Goal: Information Seeking & Learning: Learn about a topic

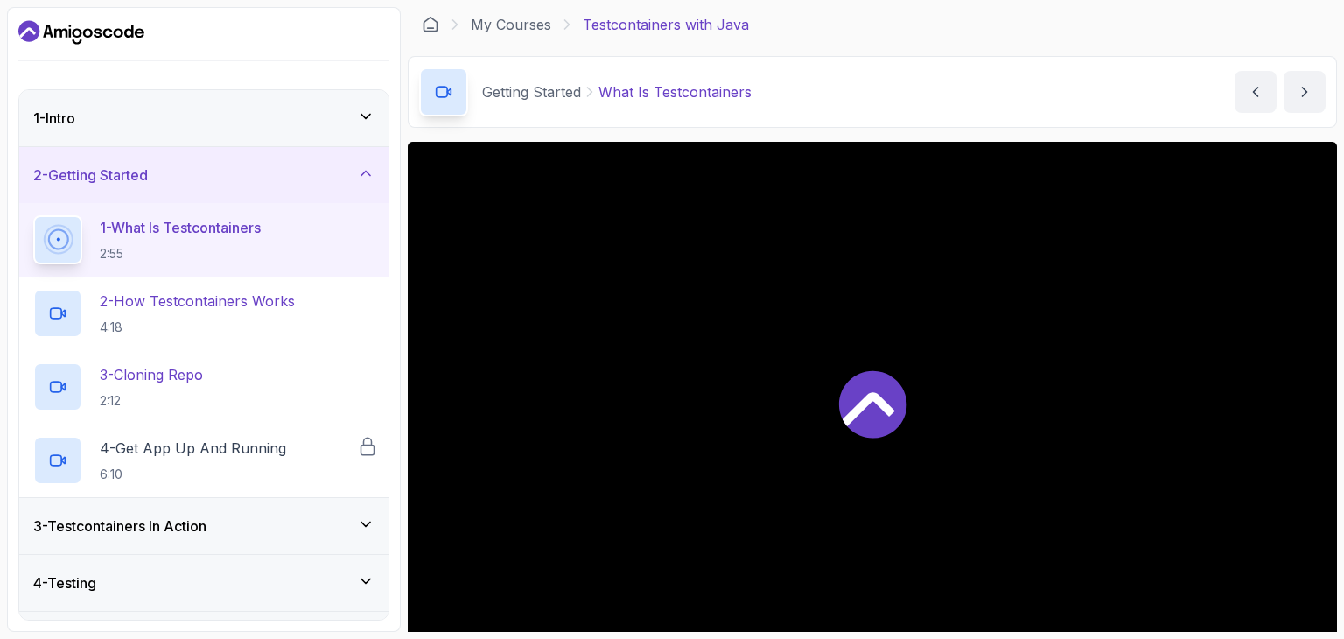
click at [892, 412] on icon at bounding box center [872, 403] width 67 height 67
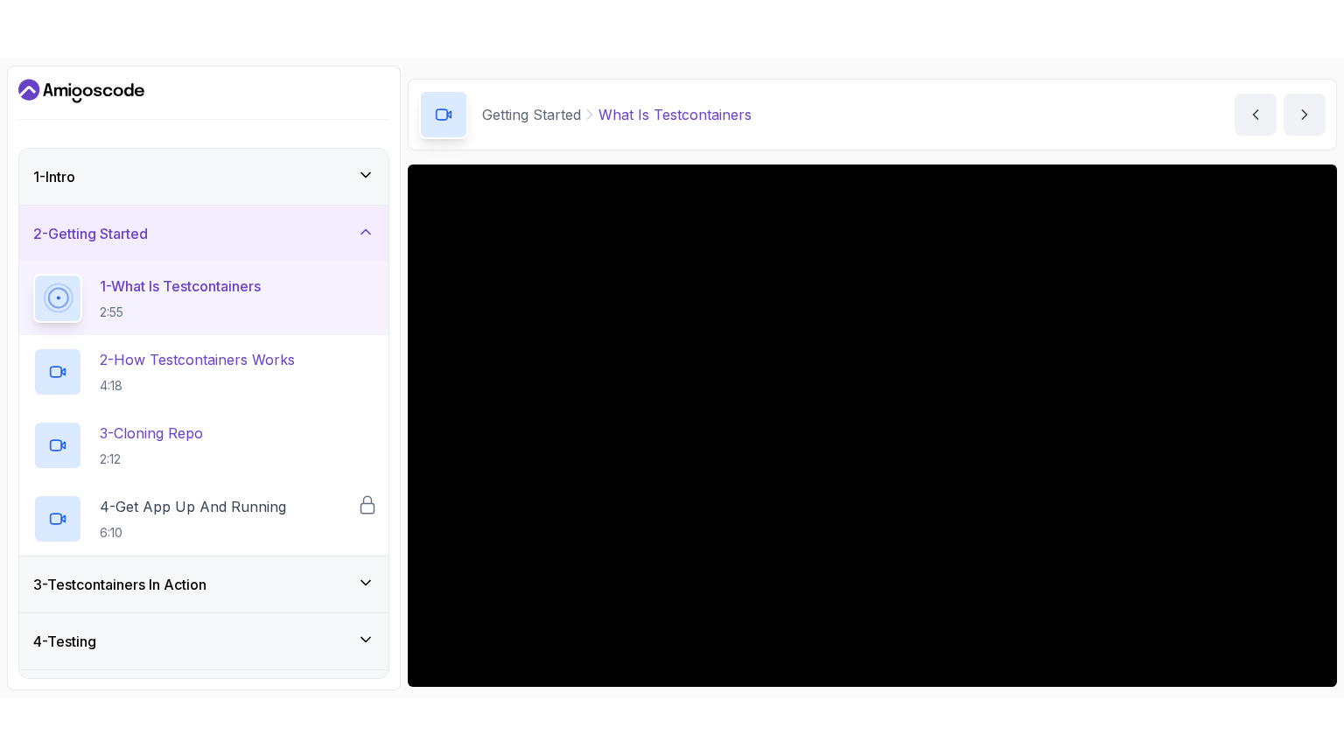
scroll to position [87, 0]
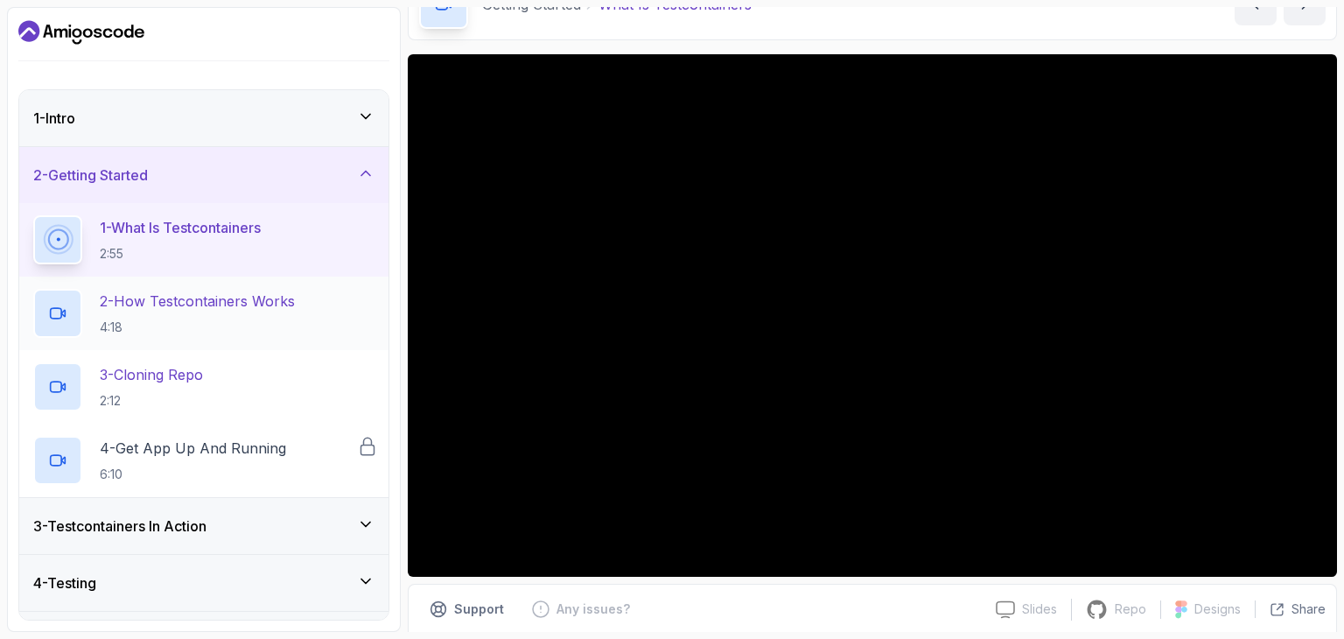
click at [150, 305] on p "2 - How Testcontainers Works" at bounding box center [197, 300] width 195 height 21
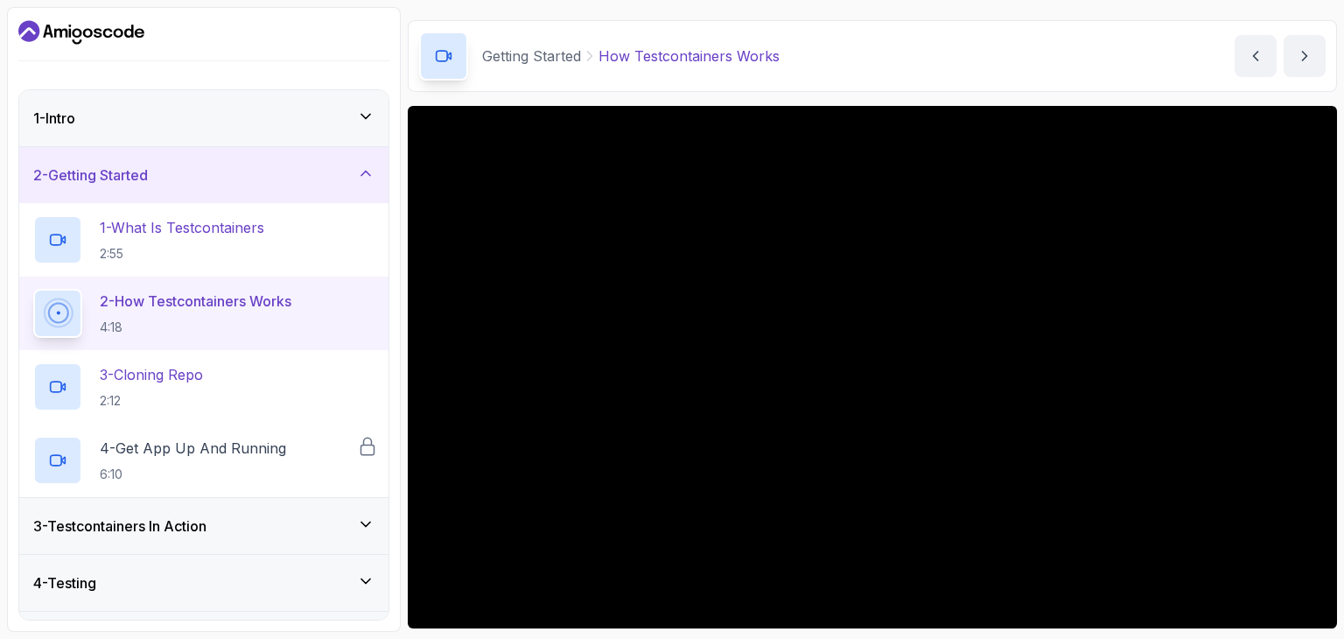
scroll to position [87, 0]
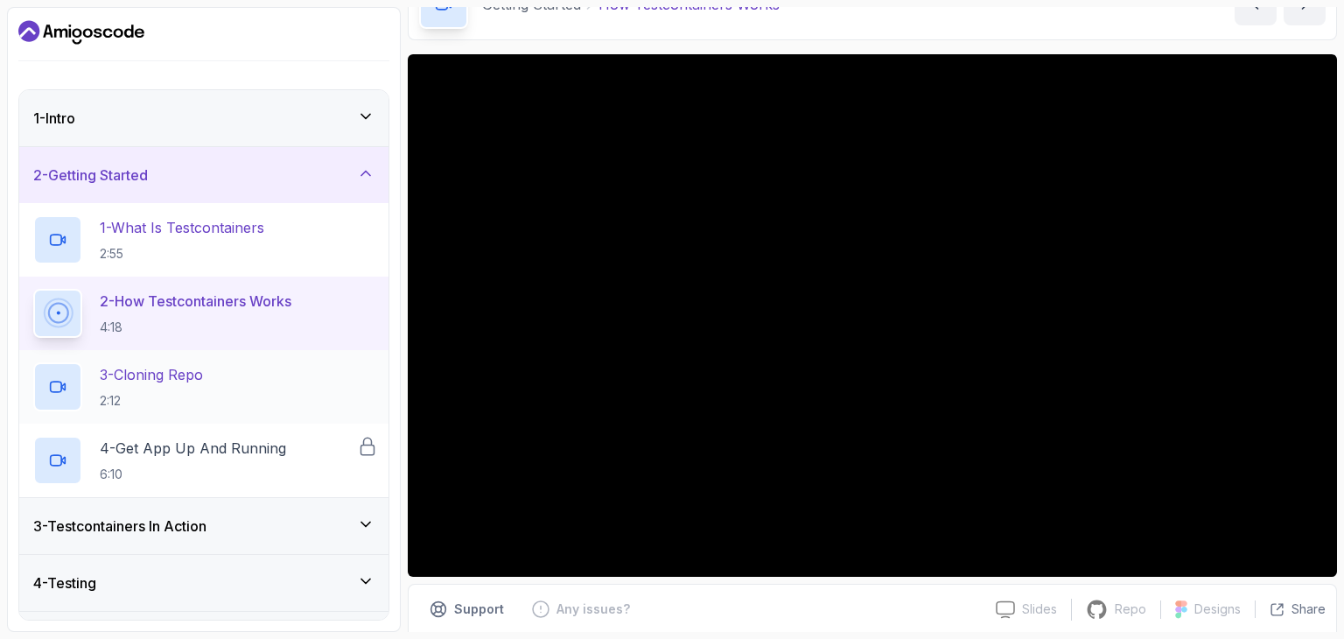
click at [157, 382] on p "3 - Cloning Repo" at bounding box center [151, 374] width 103 height 21
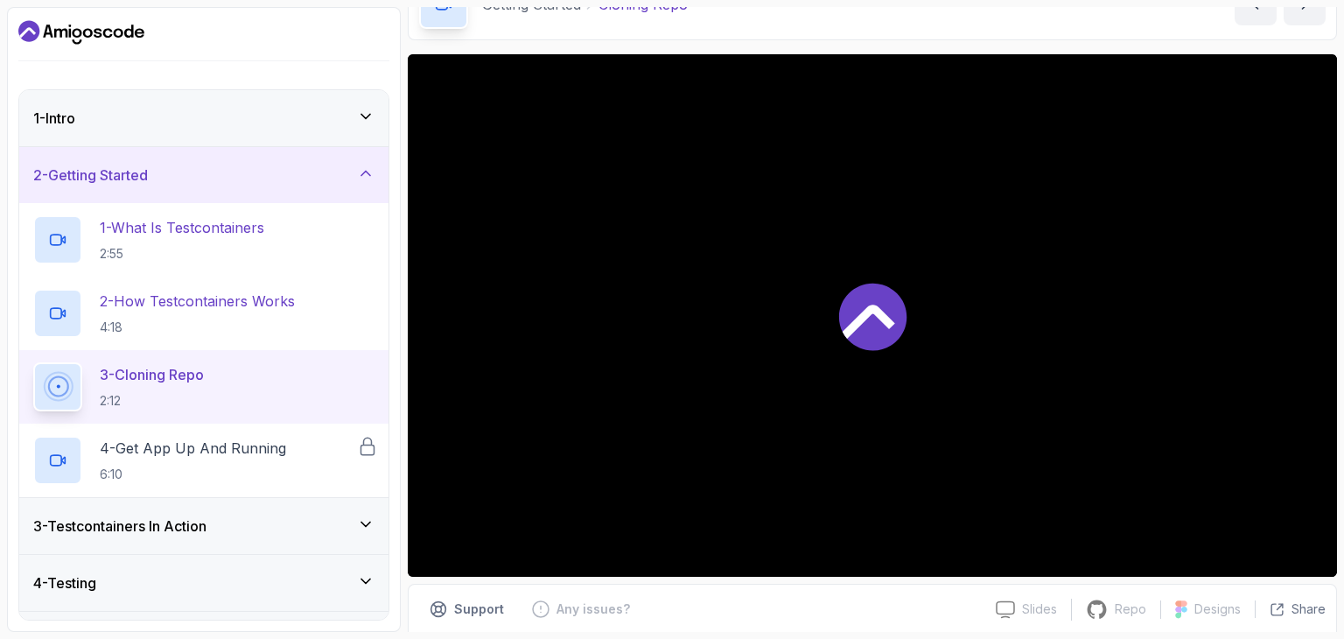
scroll to position [87, 0]
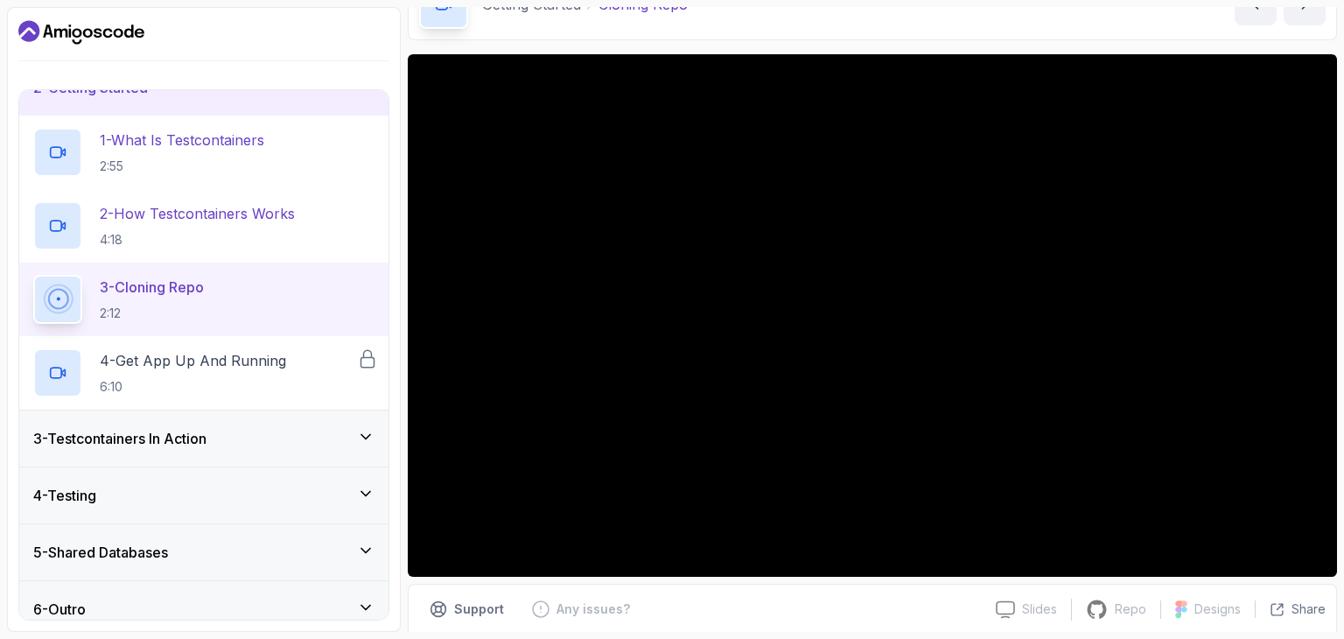
click at [283, 438] on div "3 - Testcontainers In Action" at bounding box center [203, 438] width 341 height 21
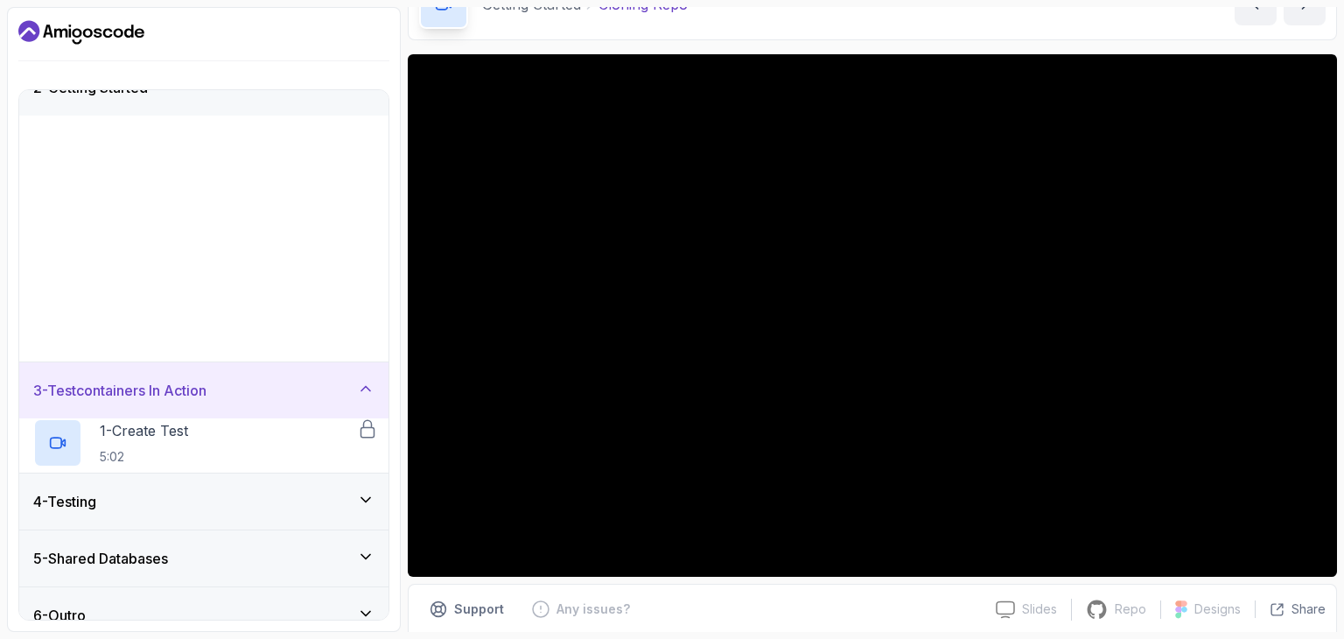
scroll to position [0, 0]
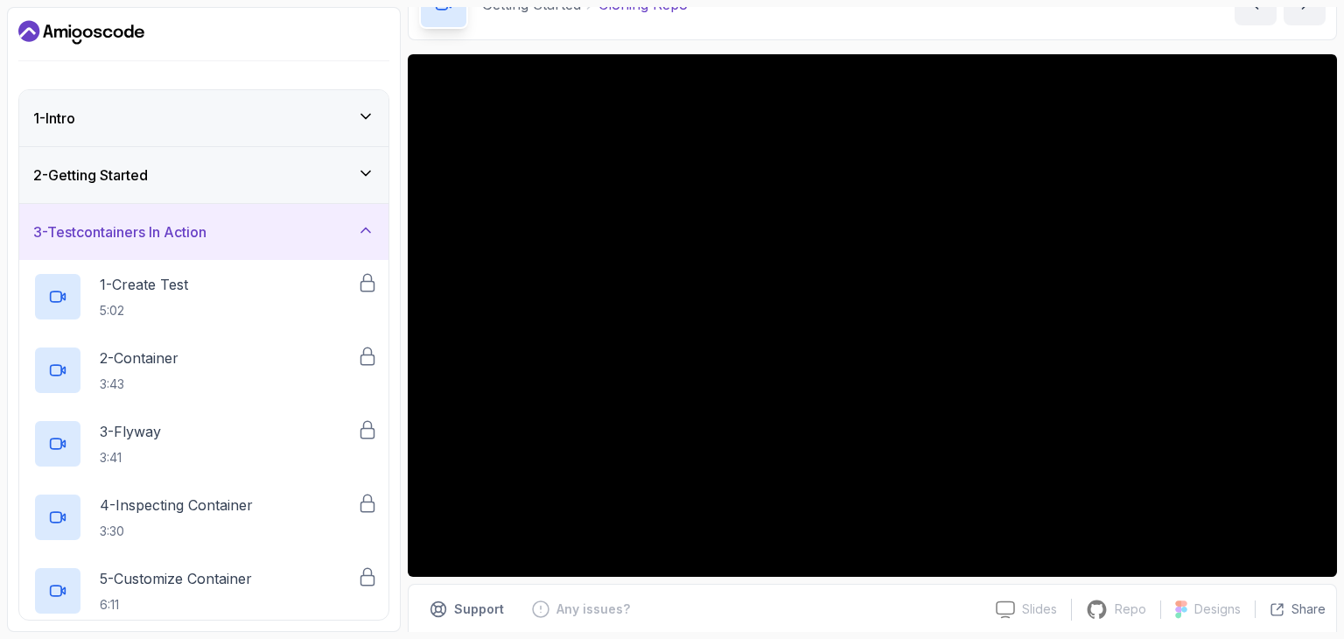
click at [354, 233] on div "3 - Testcontainers In Action" at bounding box center [203, 231] width 341 height 21
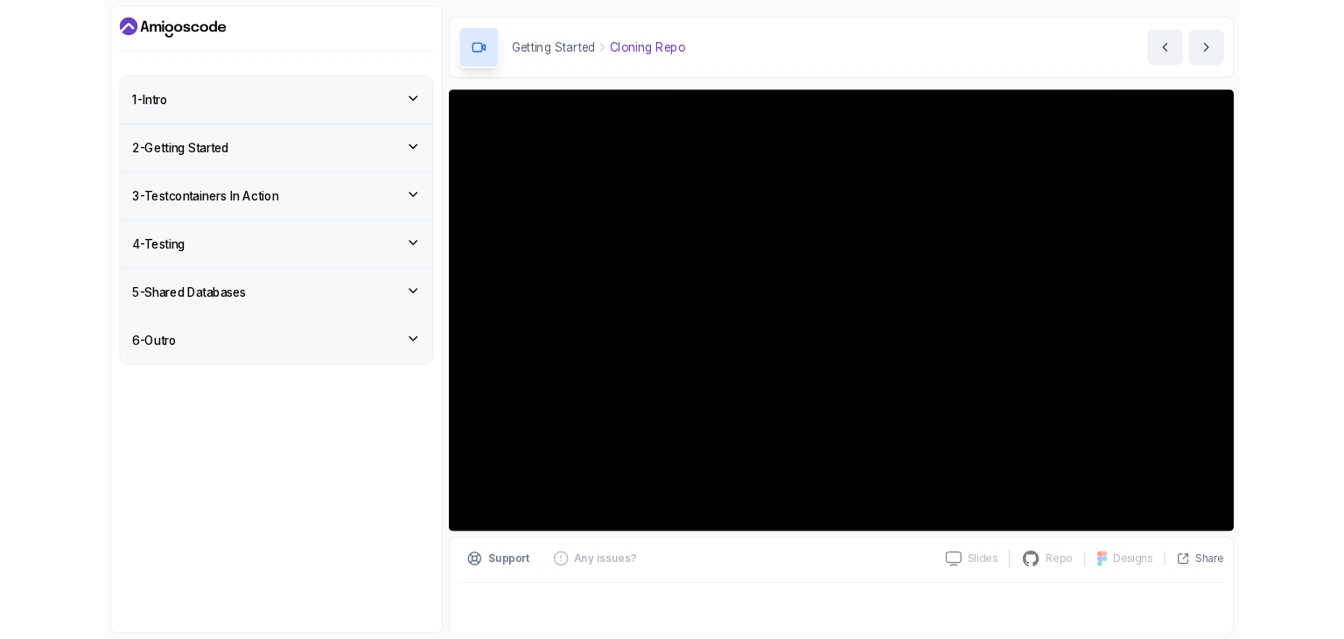
scroll to position [87, 0]
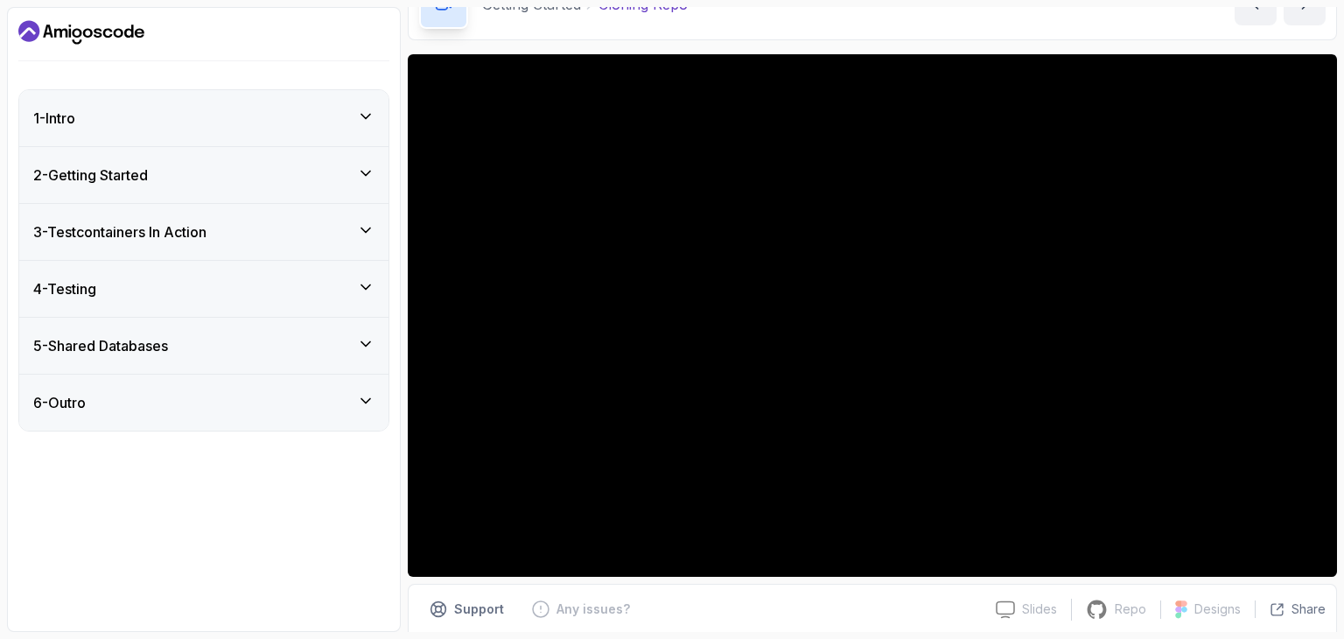
click at [108, 125] on div "1 - Intro" at bounding box center [203, 118] width 341 height 21
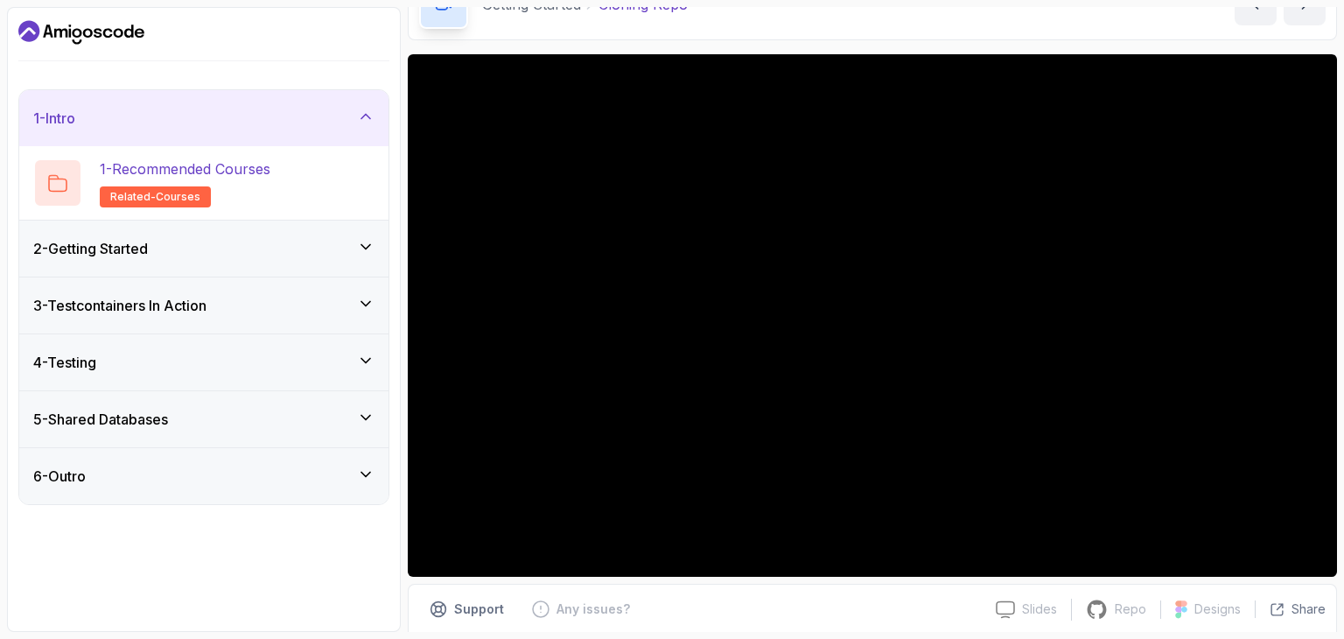
click at [108, 125] on div "1 - Intro" at bounding box center [203, 118] width 341 height 21
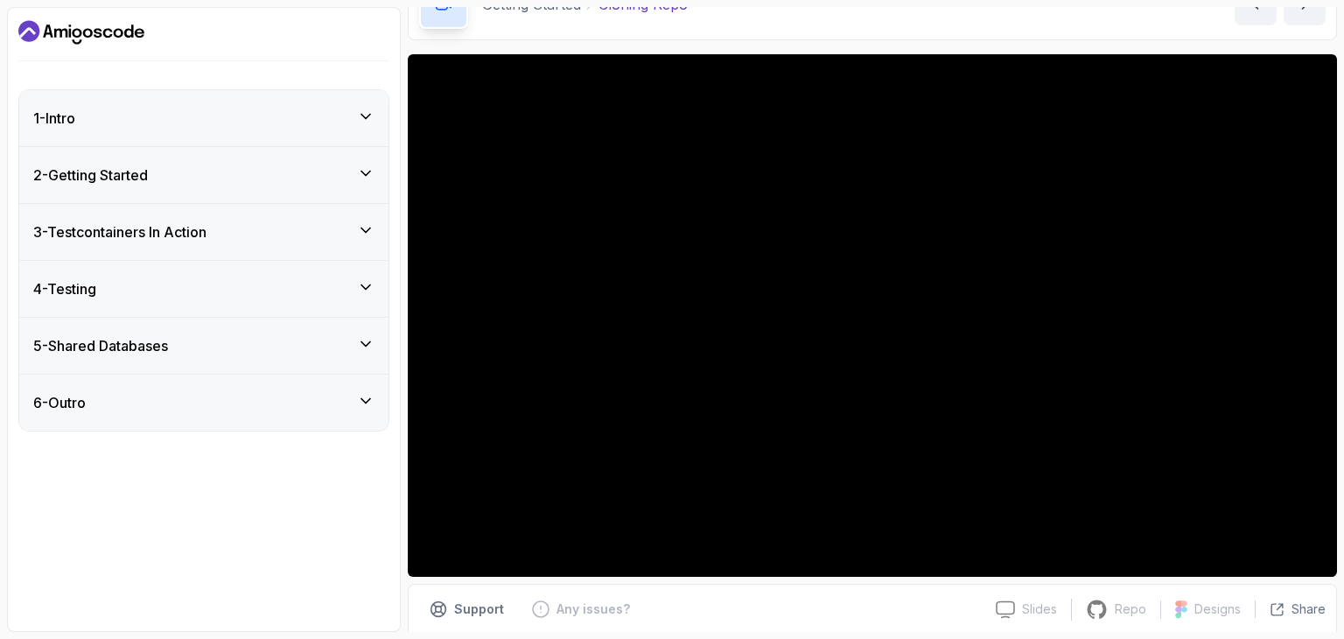
click at [95, 171] on h3 "2 - Getting Started" at bounding box center [90, 174] width 115 height 21
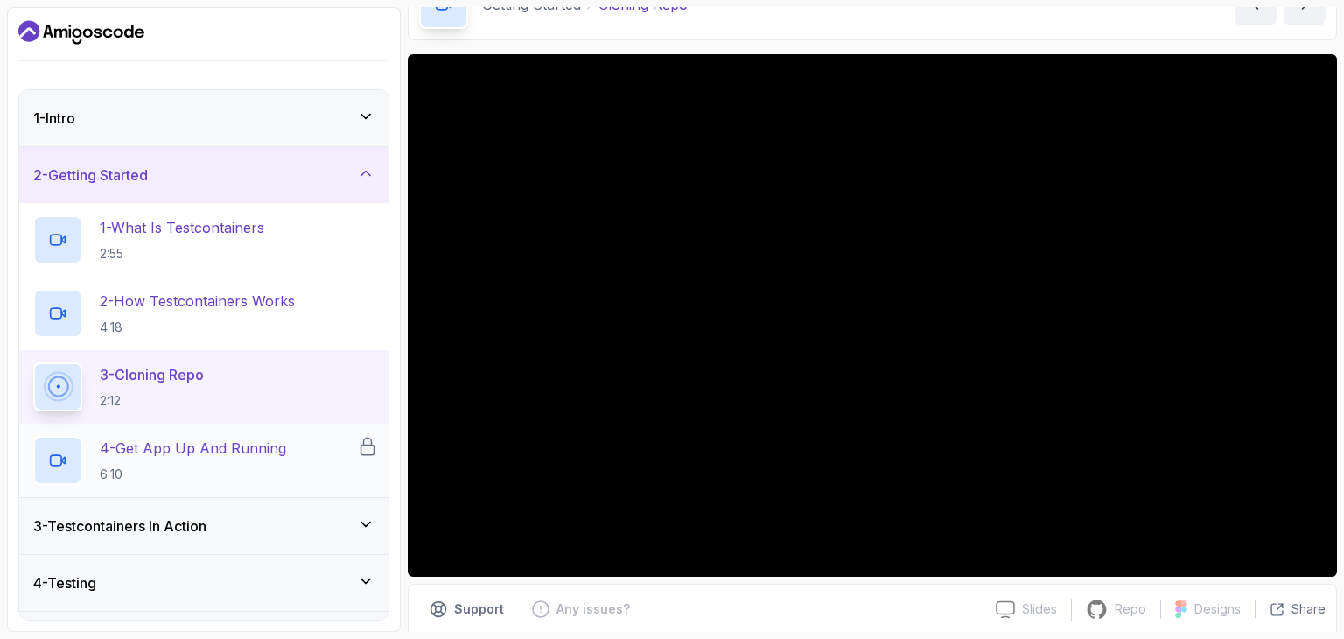
click at [164, 447] on p "4 - Get App Up And Running" at bounding box center [193, 447] width 186 height 21
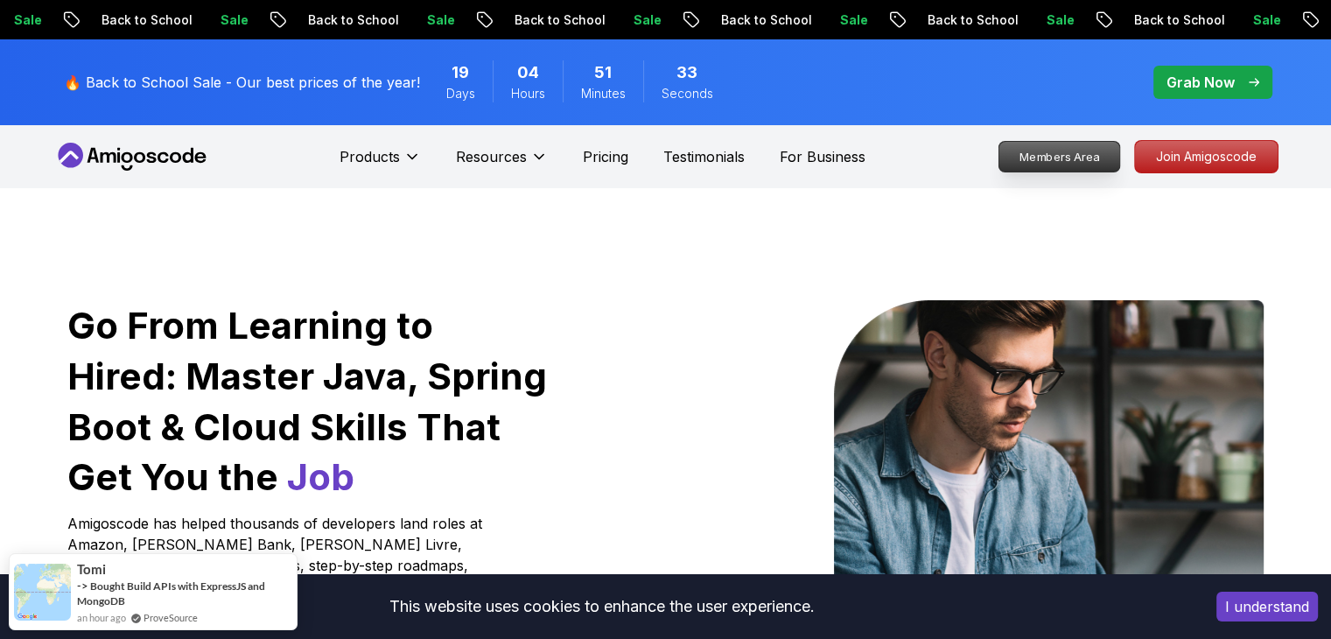
click at [1081, 162] on p "Members Area" at bounding box center [1058, 157] width 121 height 30
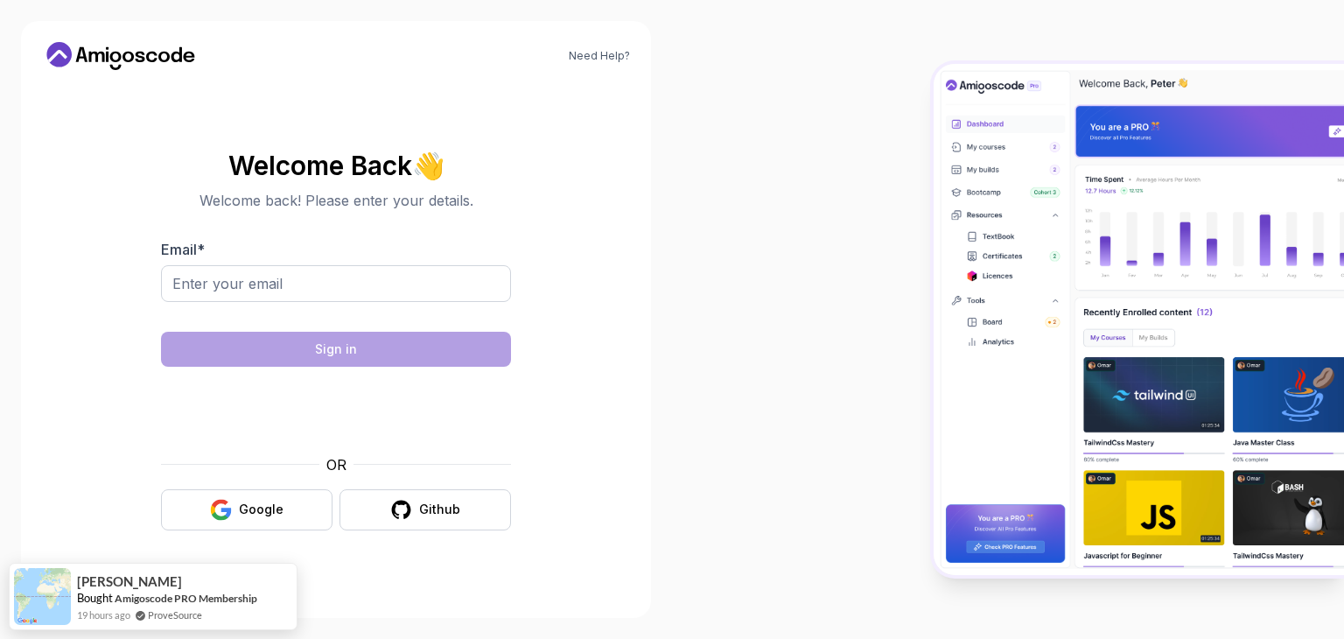
click at [247, 312] on div at bounding box center [336, 313] width 350 height 16
click at [248, 288] on input "Email *" at bounding box center [336, 283] width 350 height 37
type input "imklyufas@gmail.com"
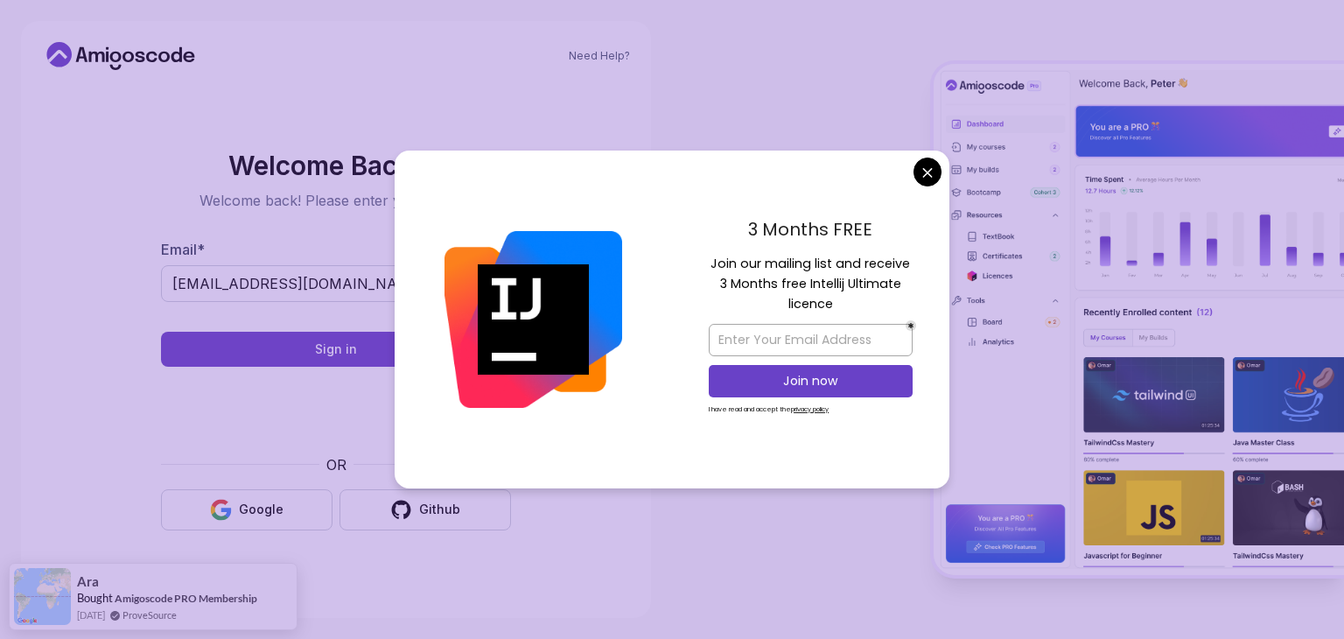
click at [927, 170] on body "Need Help? Welcome Back 👋 Welcome back! Please enter your details. Email * imkl…" at bounding box center [672, 319] width 1344 height 639
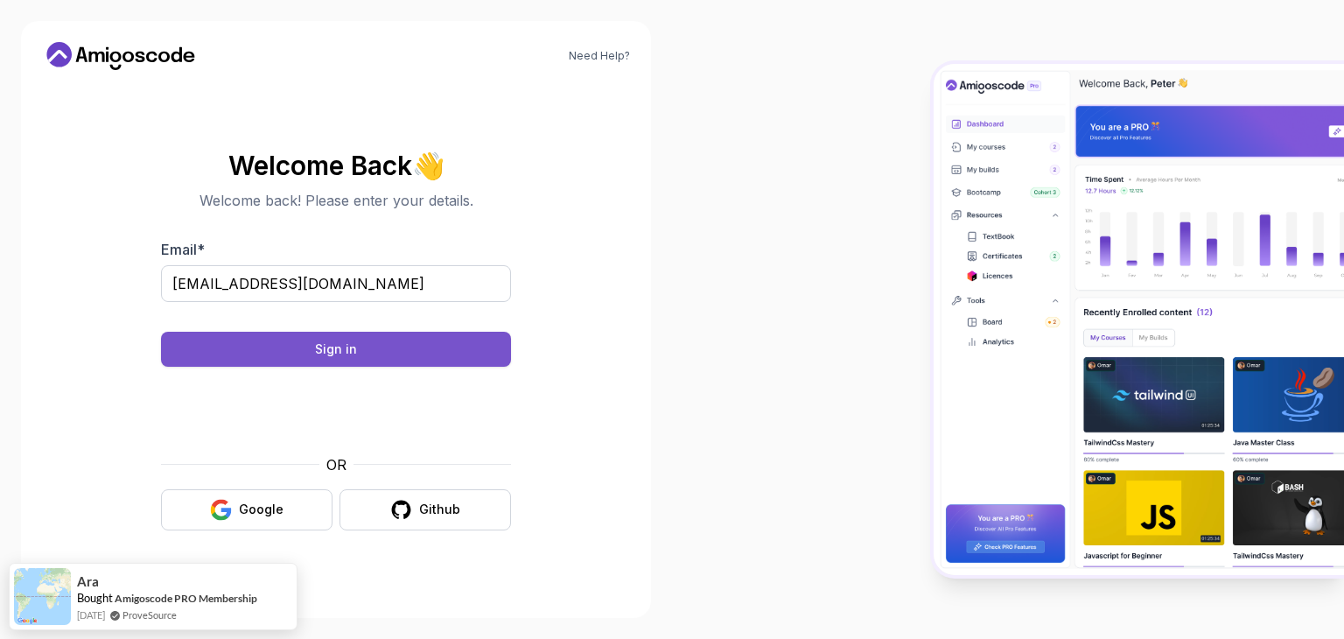
click at [402, 346] on button "Sign in" at bounding box center [336, 349] width 350 height 35
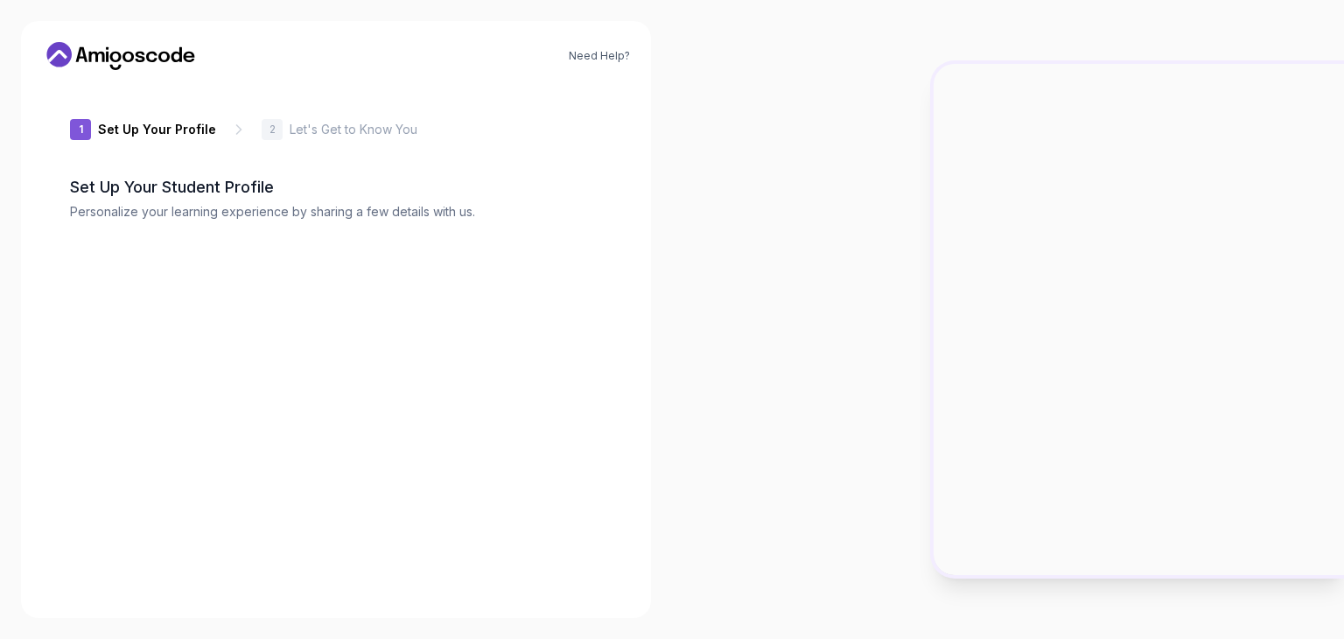
type input "luckypanther86cd8"
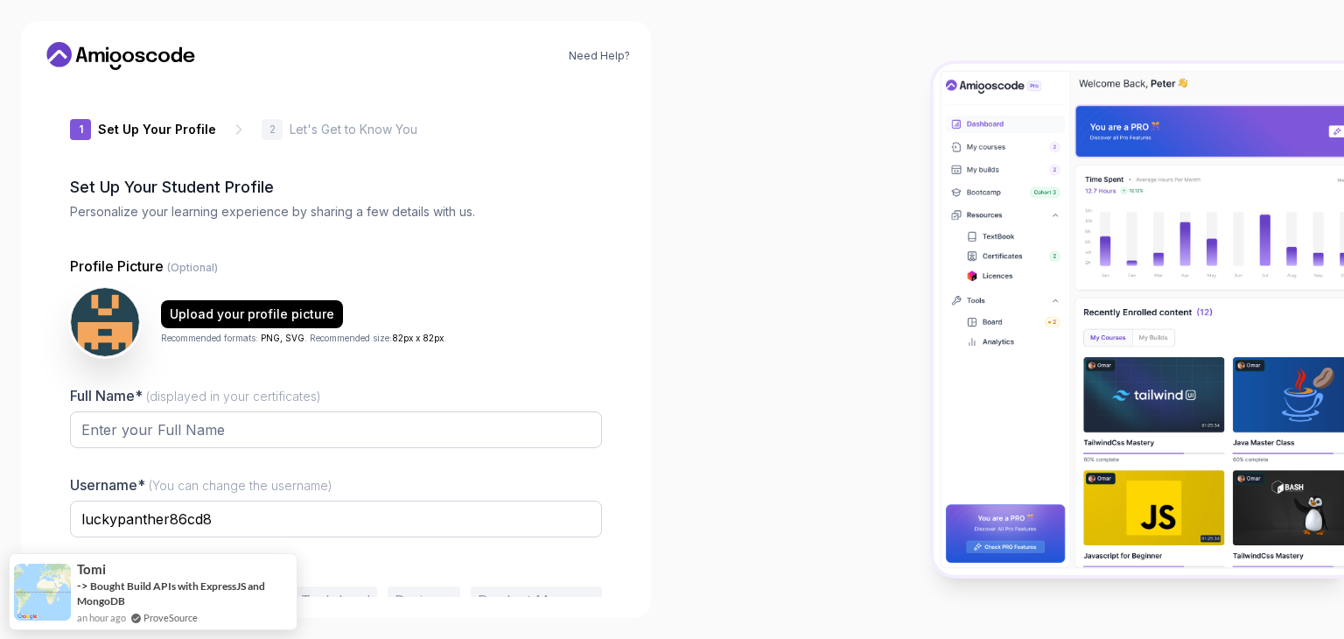
click at [824, 265] on div at bounding box center [1008, 319] width 672 height 639
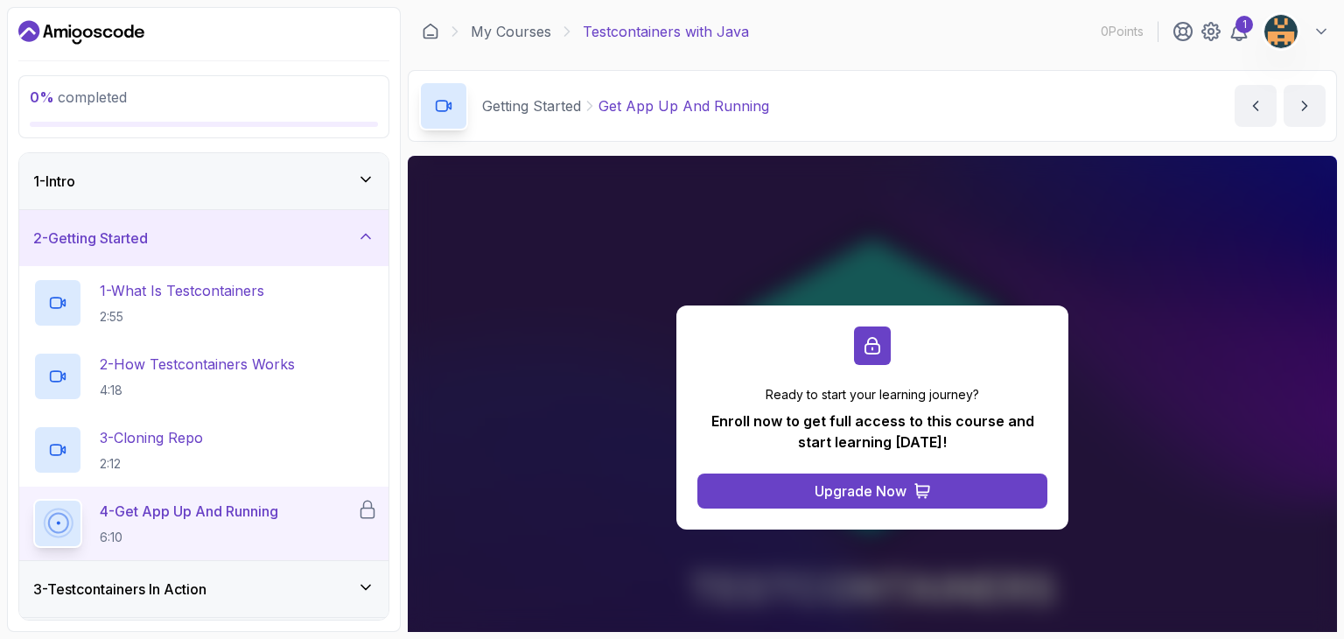
click at [206, 522] on h2 "4 - Get App Up And Running 6:10" at bounding box center [189, 522] width 178 height 45
click at [1243, 31] on div "1" at bounding box center [1243, 24] width 17 height 17
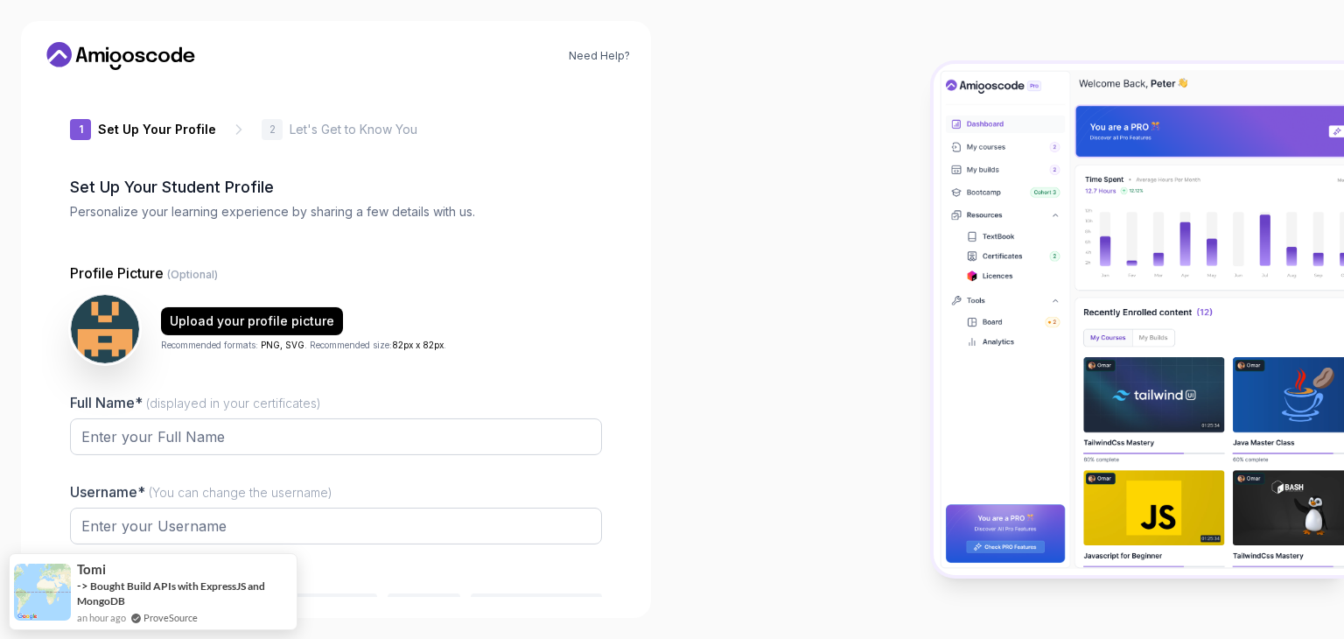
type input "mightycobra93fd9"
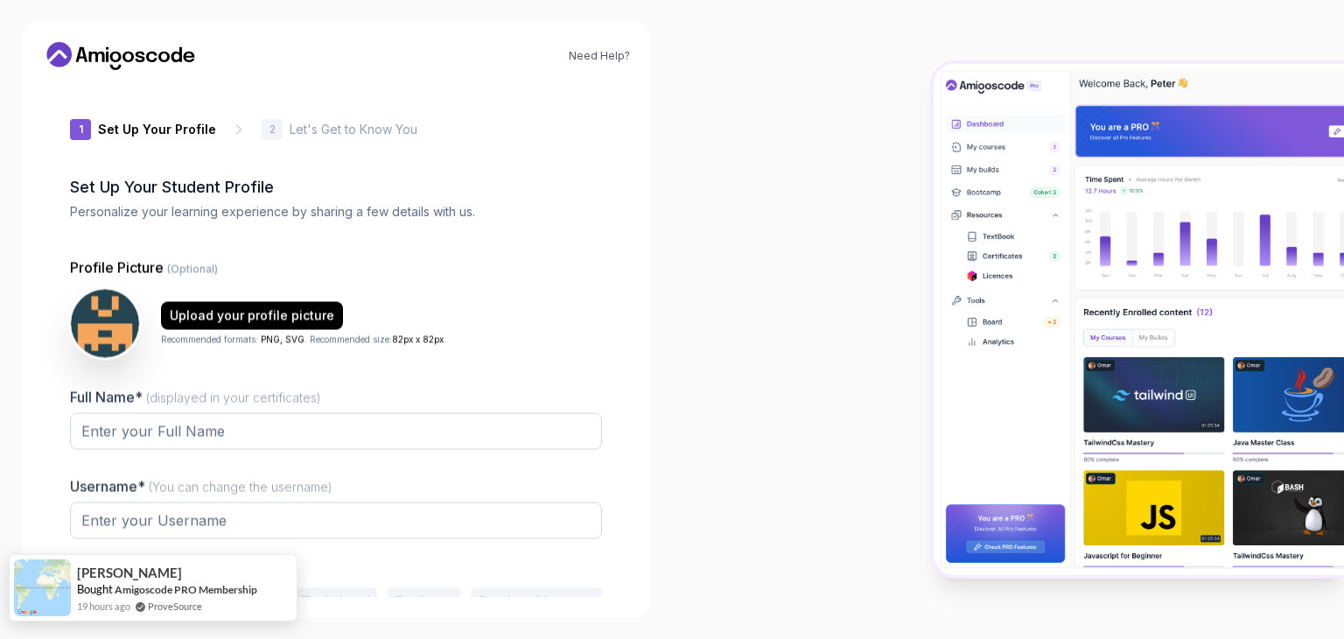
type input "wittygeckoaf848"
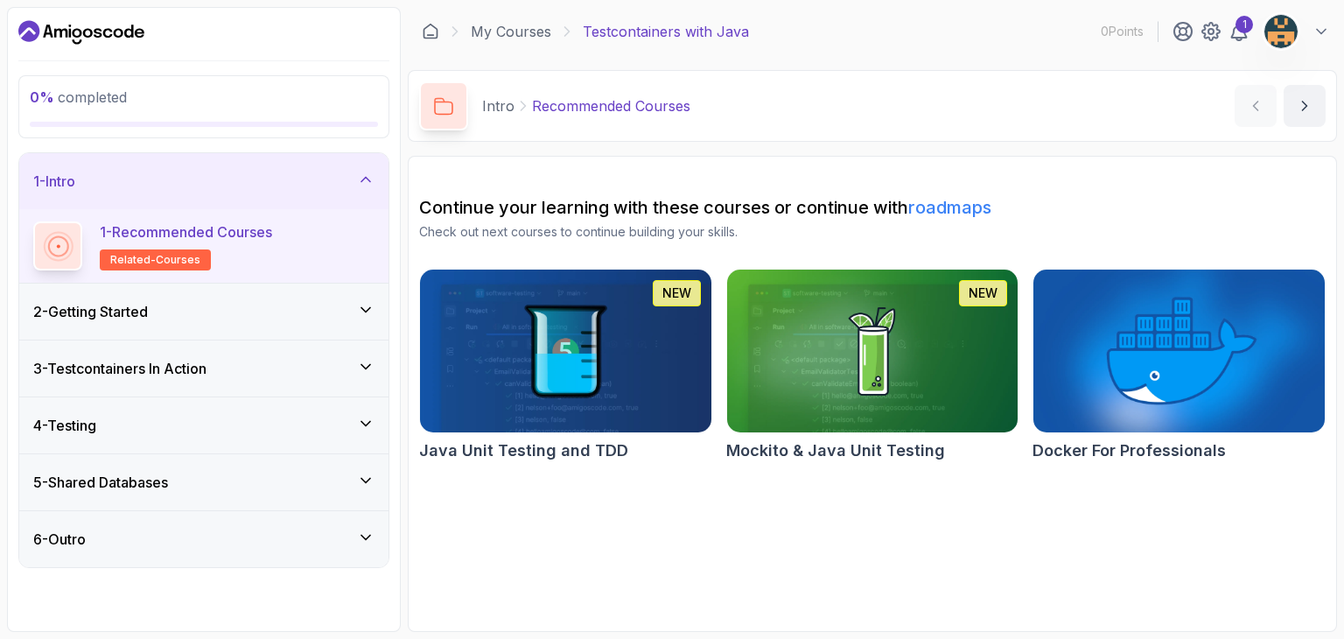
click at [143, 328] on div "2 - Getting Started" at bounding box center [203, 311] width 369 height 56
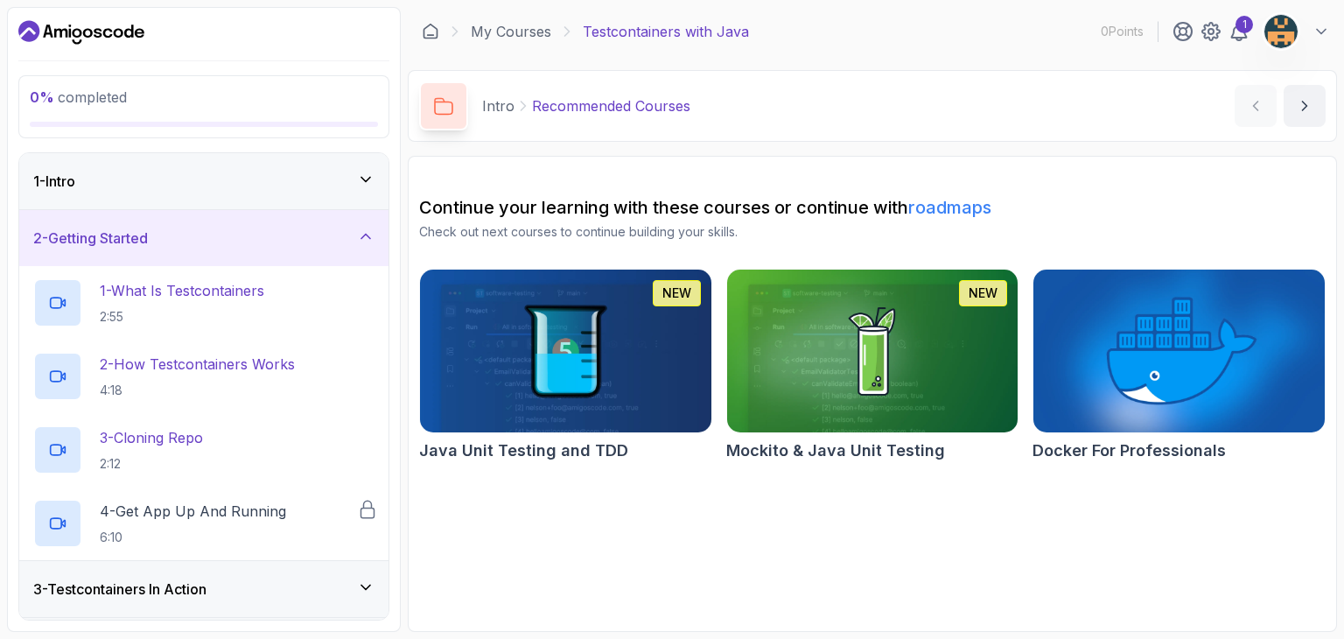
click at [203, 605] on div "3 - Testcontainers In Action" at bounding box center [203, 589] width 369 height 56
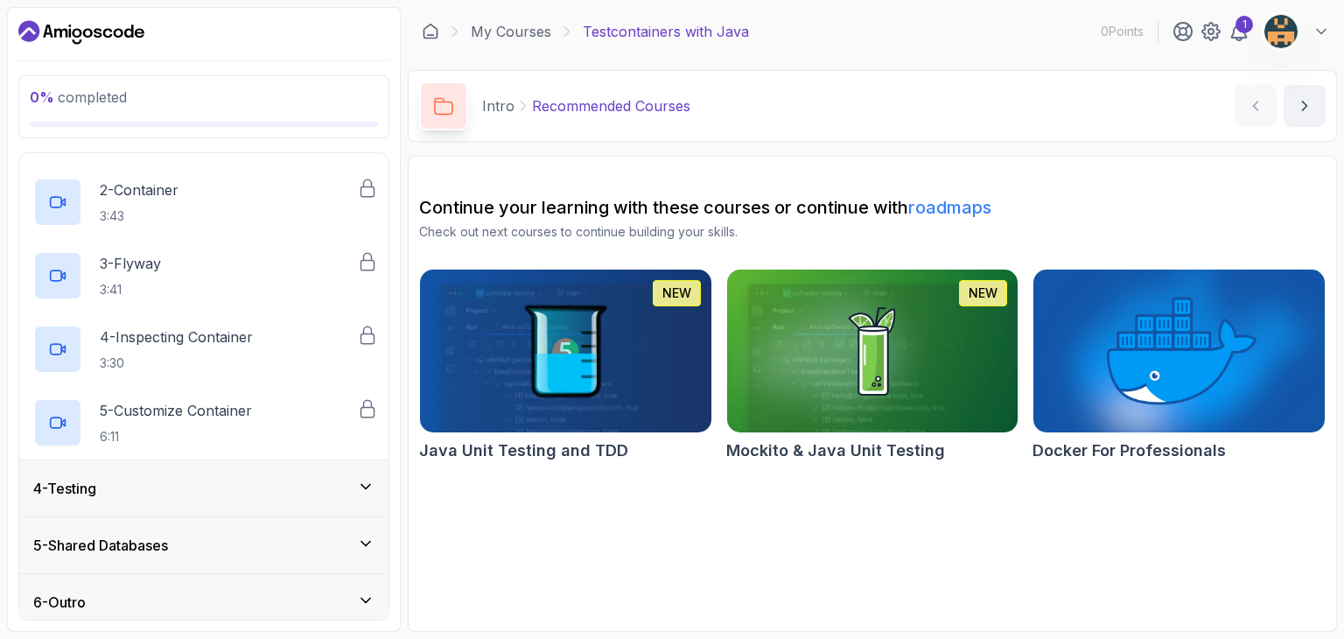
scroll to position [239, 0]
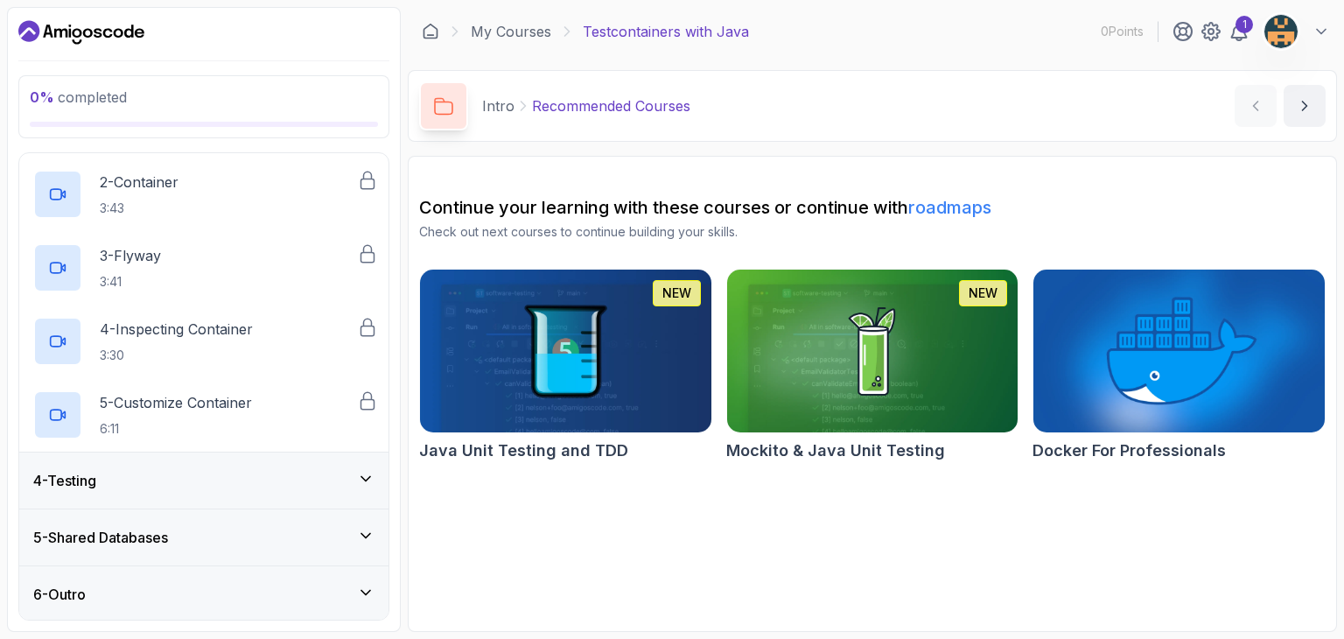
click at [187, 474] on div "4 - Testing" at bounding box center [203, 480] width 341 height 21
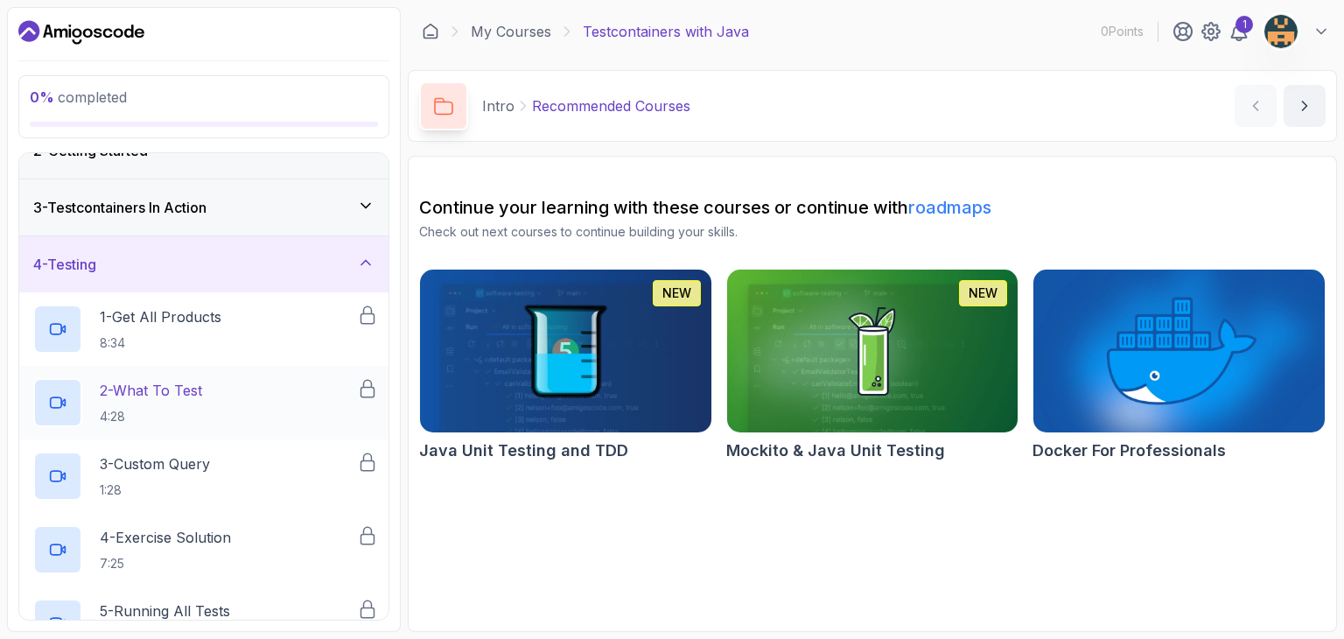
scroll to position [175, 0]
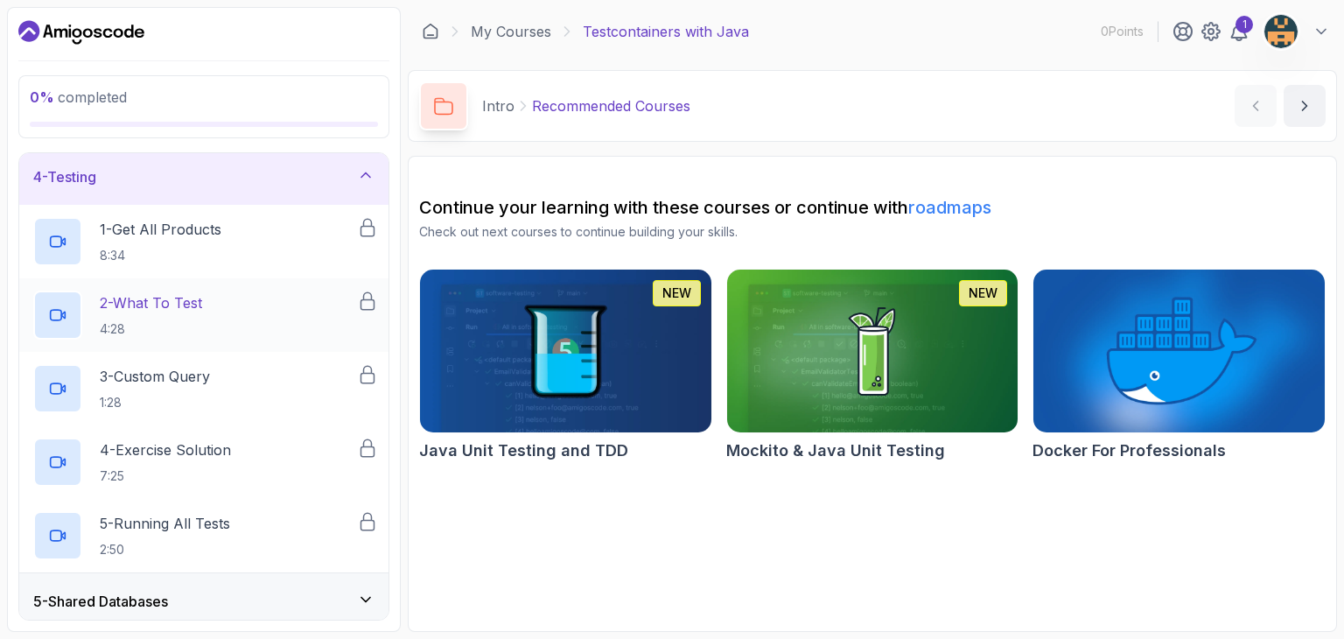
click at [227, 302] on div "2 - What To Test 4:28" at bounding box center [195, 314] width 324 height 49
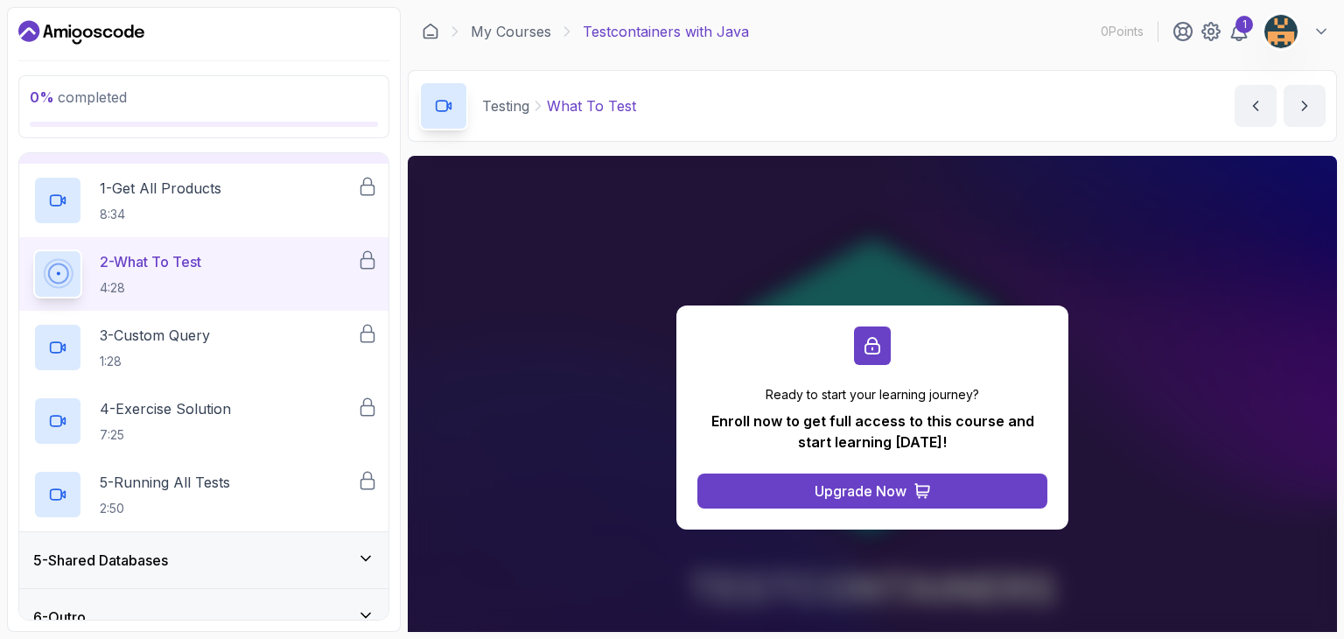
scroll to position [239, 0]
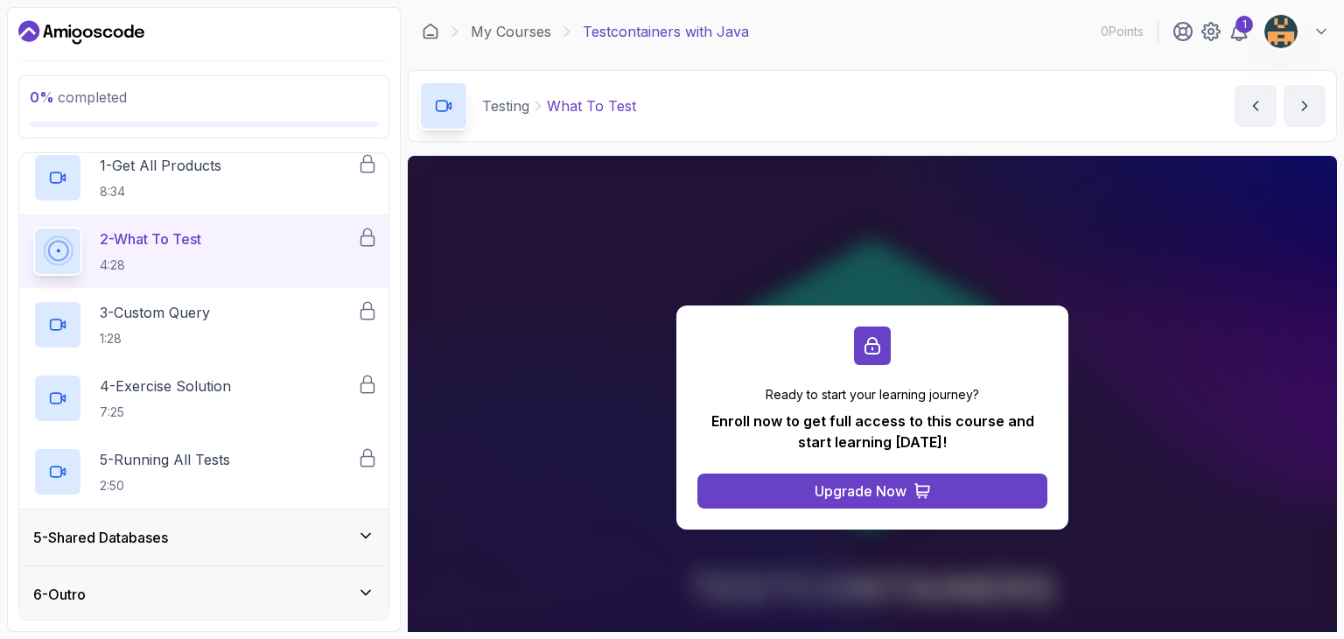
click at [203, 535] on div "5 - Shared Databases" at bounding box center [203, 537] width 341 height 21
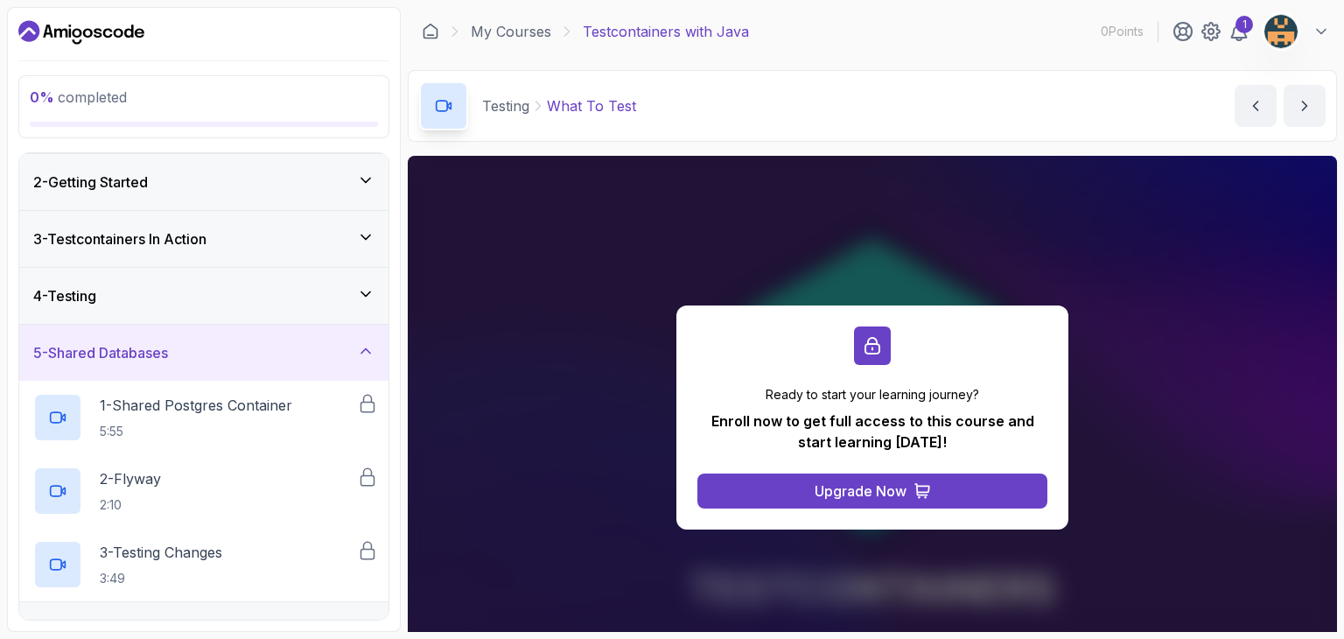
scroll to position [93, 0]
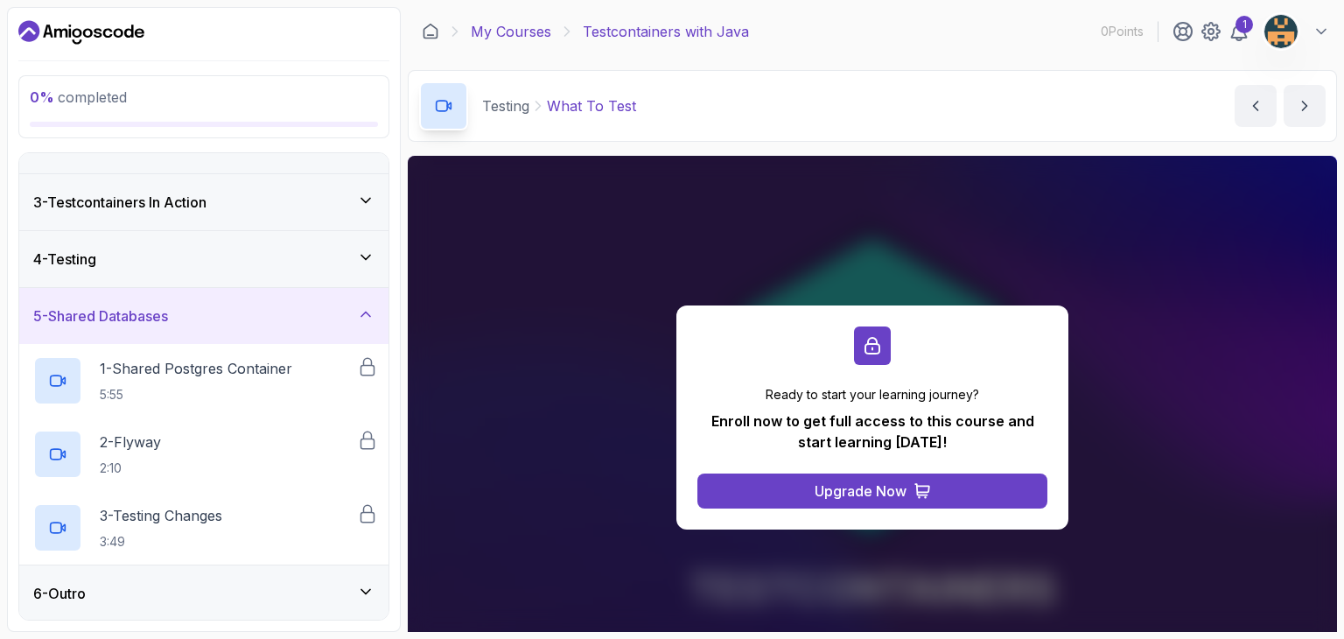
click at [513, 35] on link "My Courses" at bounding box center [511, 31] width 80 height 21
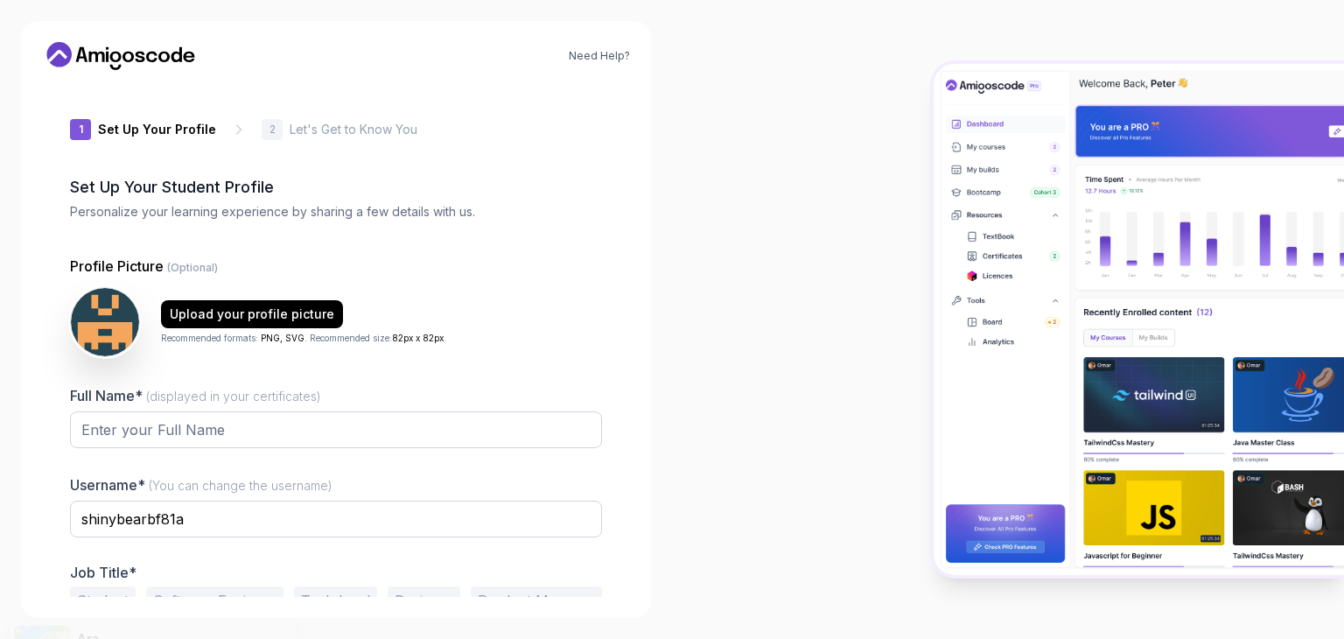
scroll to position [91, 0]
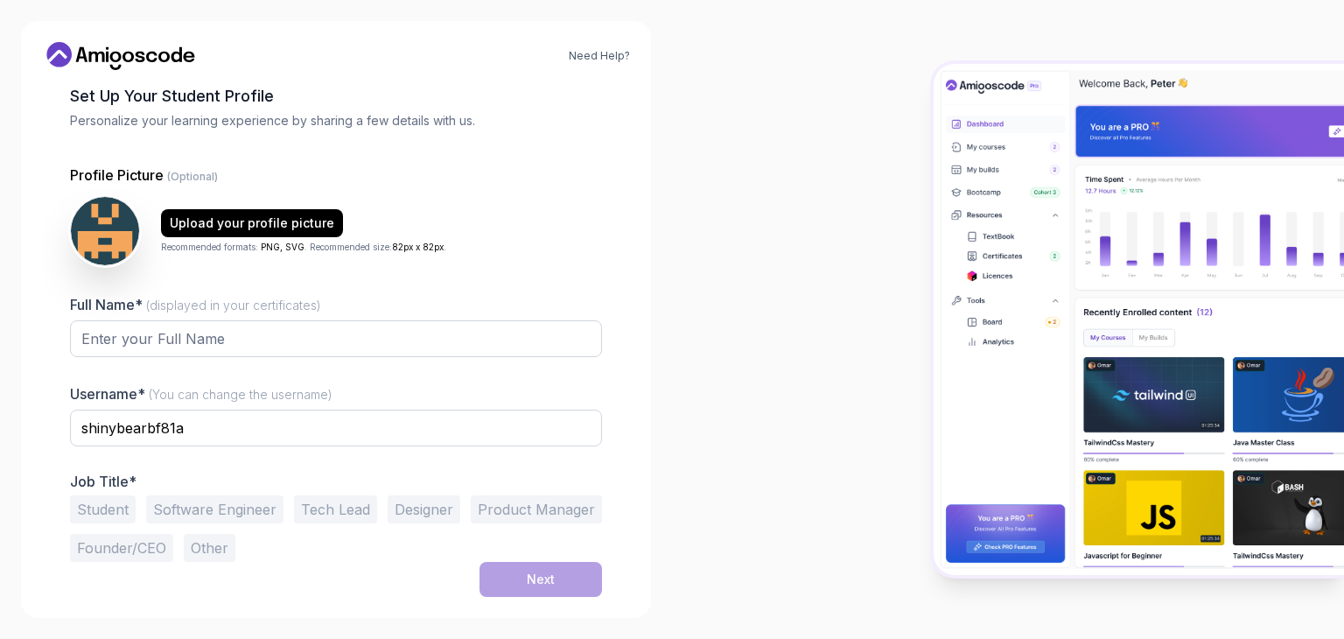
click at [231, 505] on button "Software Engineer" at bounding box center [214, 509] width 137 height 28
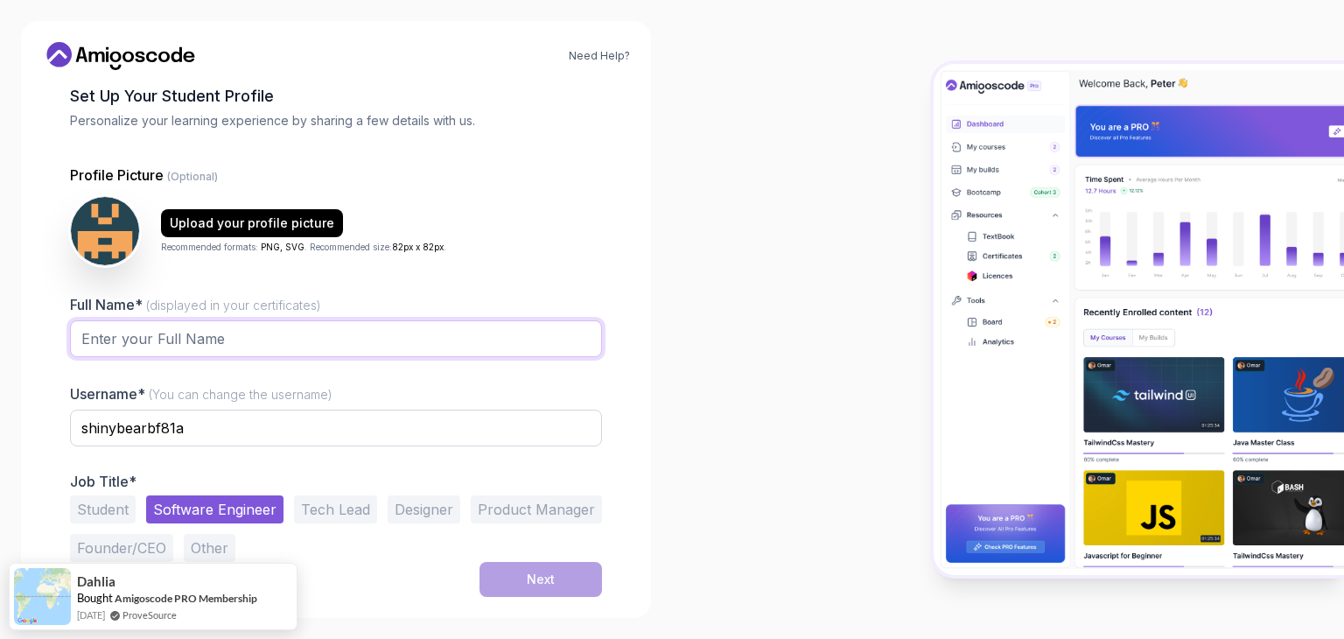
click at [213, 343] on input "Full Name* (displayed in your certificates)" at bounding box center [336, 338] width 532 height 37
type input "IK"
click at [528, 577] on div "Next" at bounding box center [541, 578] width 28 height 17
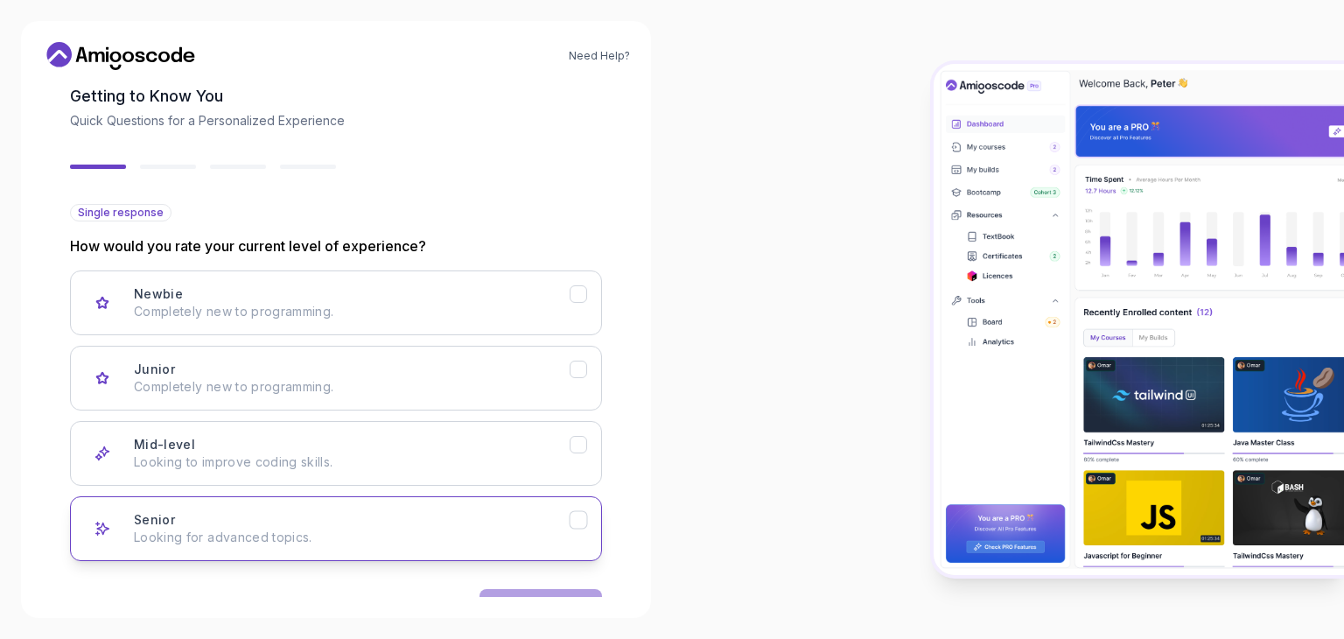
click at [576, 522] on icon "Senior" at bounding box center [578, 519] width 10 height 7
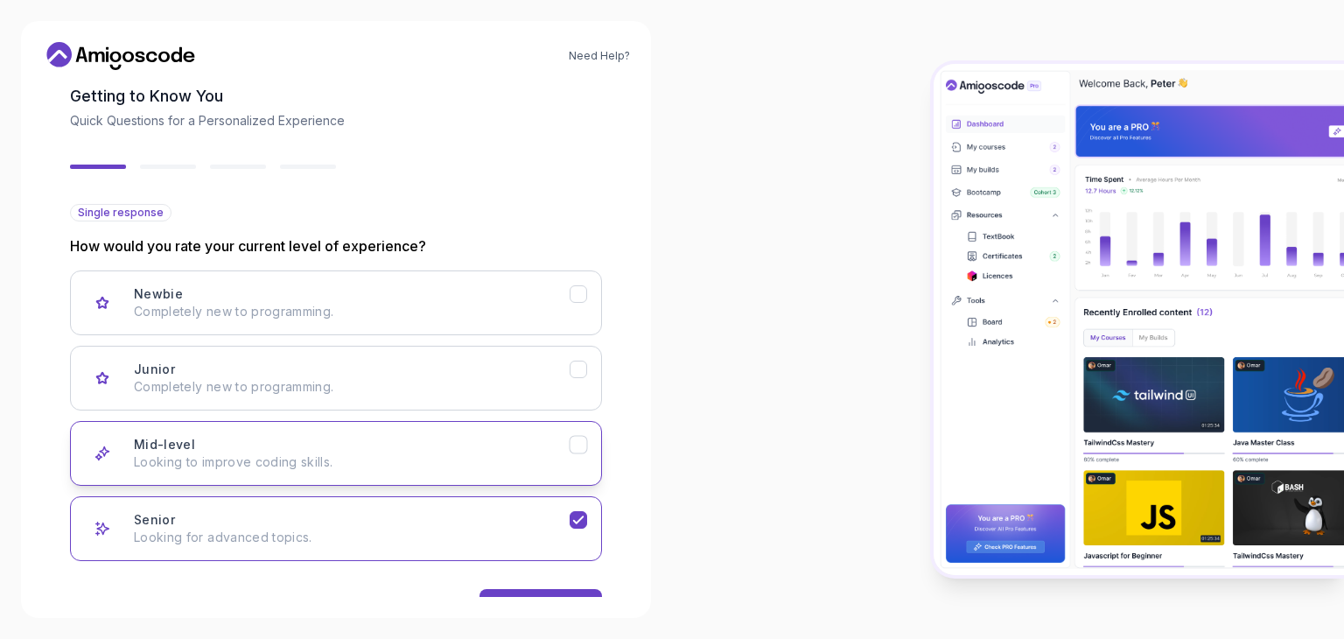
click at [577, 451] on icon "Mid-level" at bounding box center [578, 445] width 17 height 17
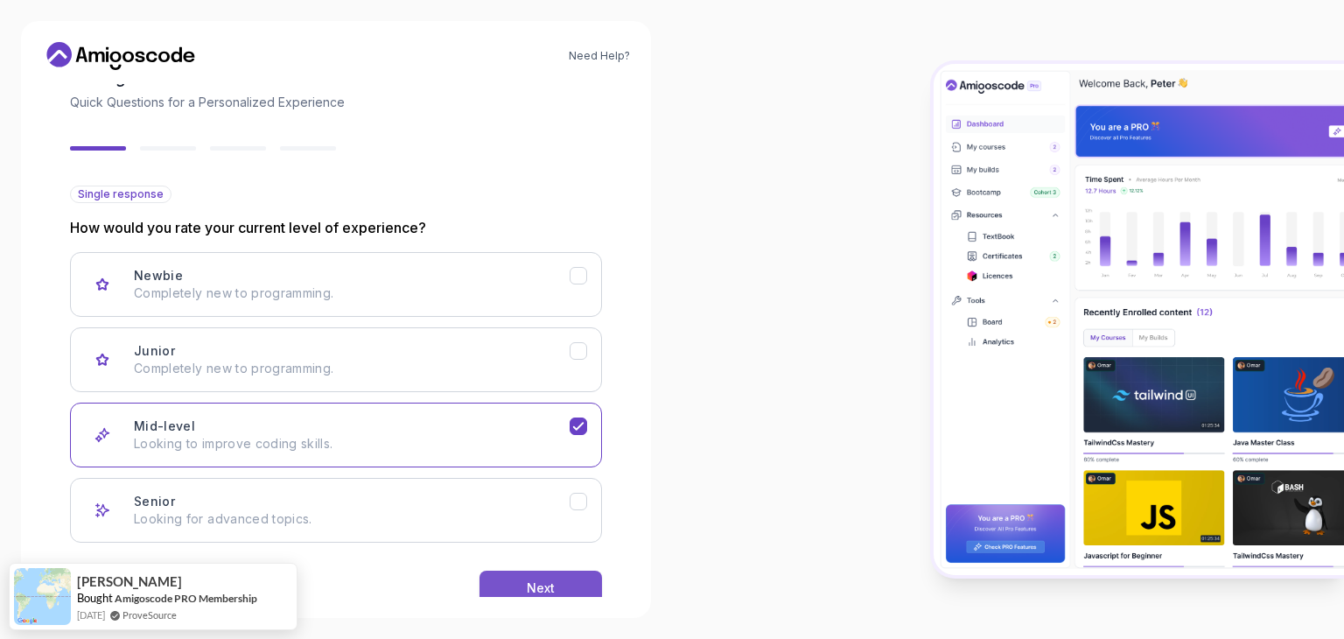
scroll to position [144, 0]
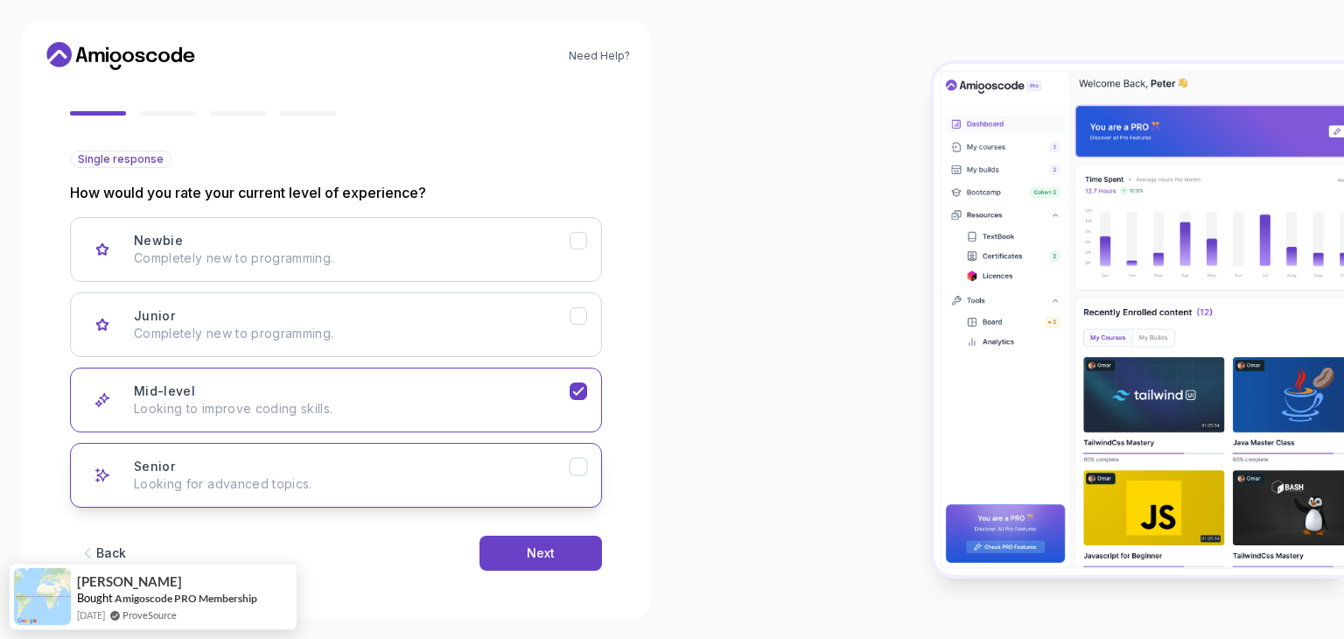
click at [586, 460] on icon "Senior" at bounding box center [578, 466] width 17 height 17
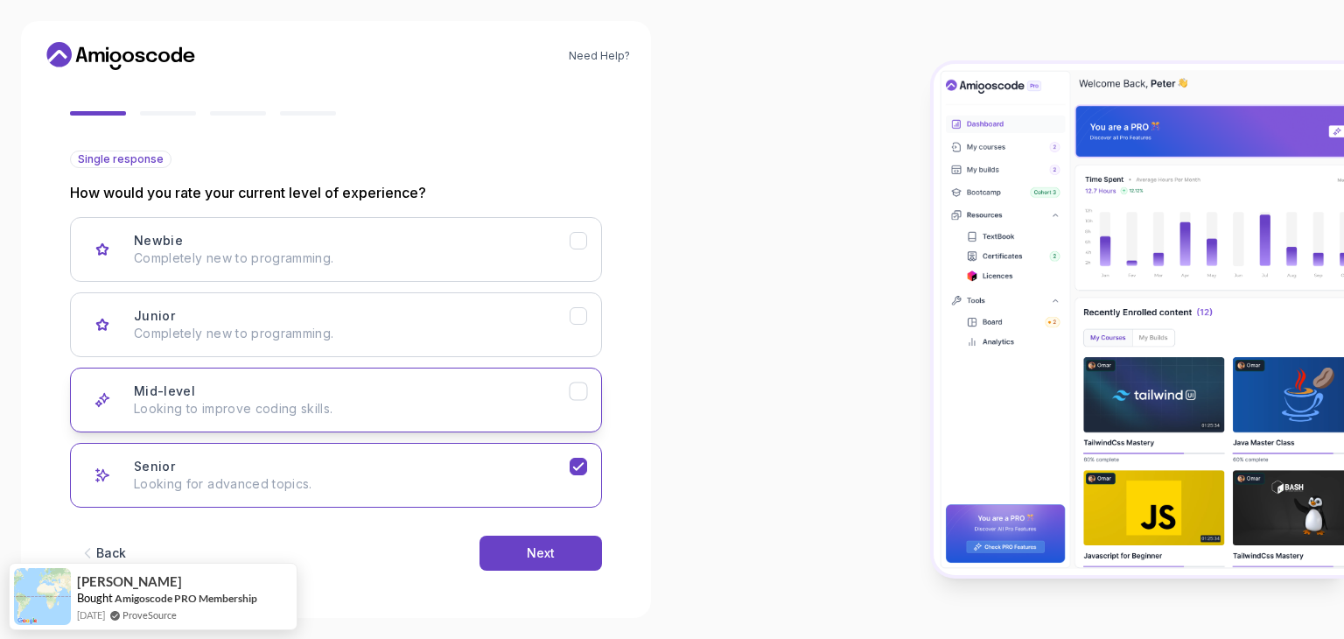
click at [584, 386] on icon "Mid-level" at bounding box center [578, 391] width 17 height 17
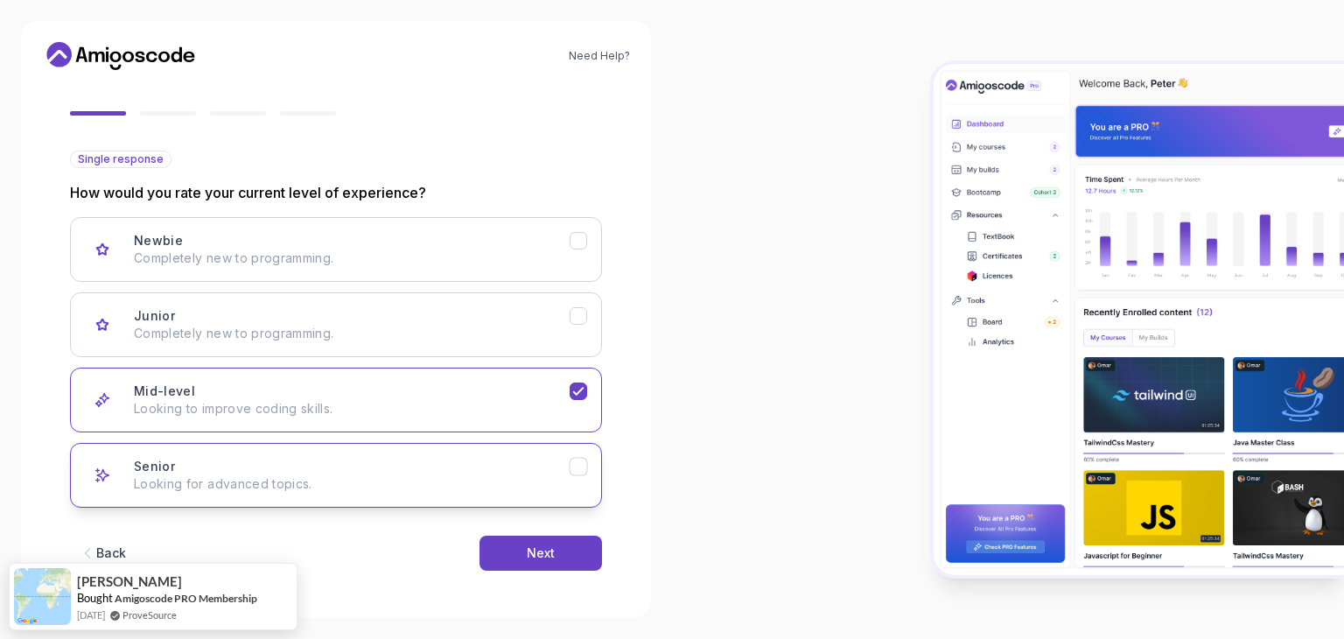
click at [589, 466] on button "Senior Looking for advanced topics." at bounding box center [336, 475] width 532 height 65
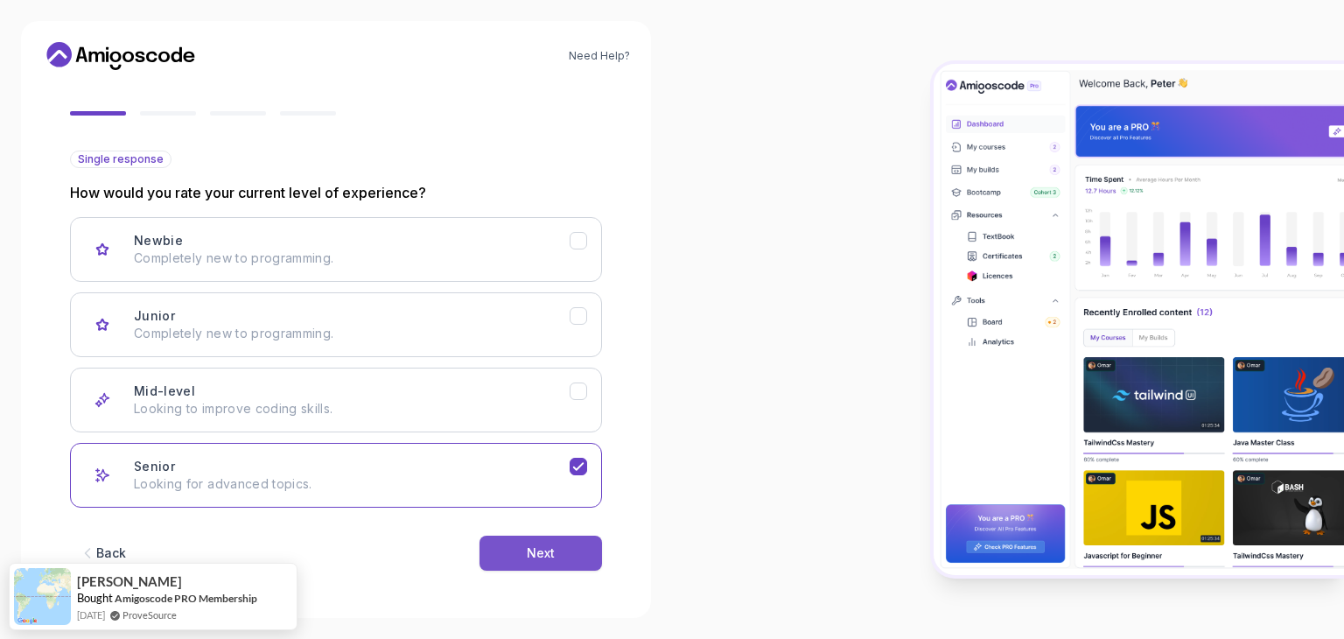
click at [546, 561] on button "Next" at bounding box center [540, 552] width 122 height 35
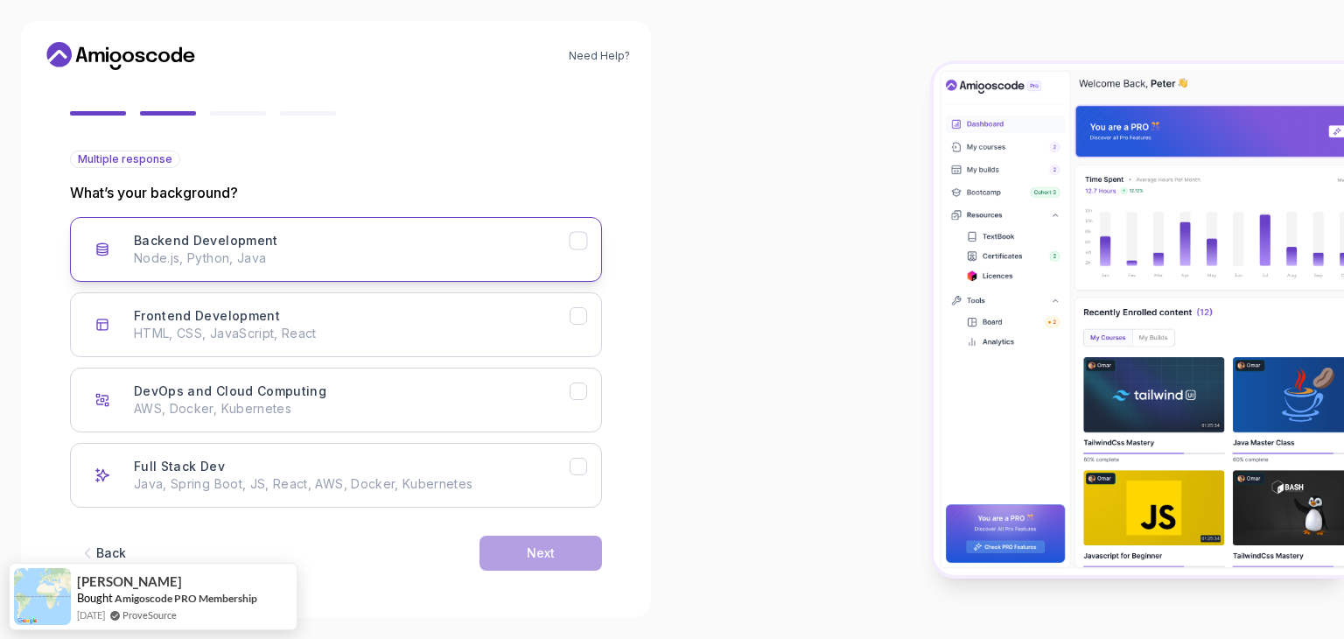
click at [579, 244] on icon "Backend Development" at bounding box center [578, 241] width 17 height 17
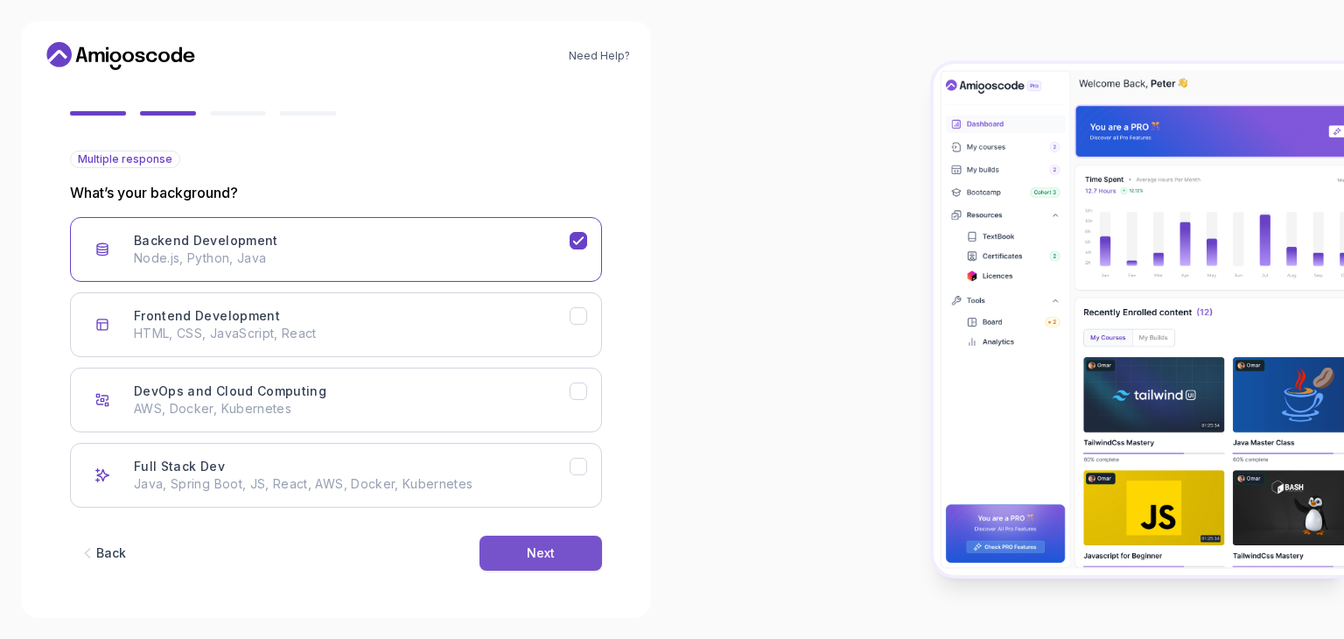
click at [534, 556] on div "Next" at bounding box center [541, 552] width 28 height 17
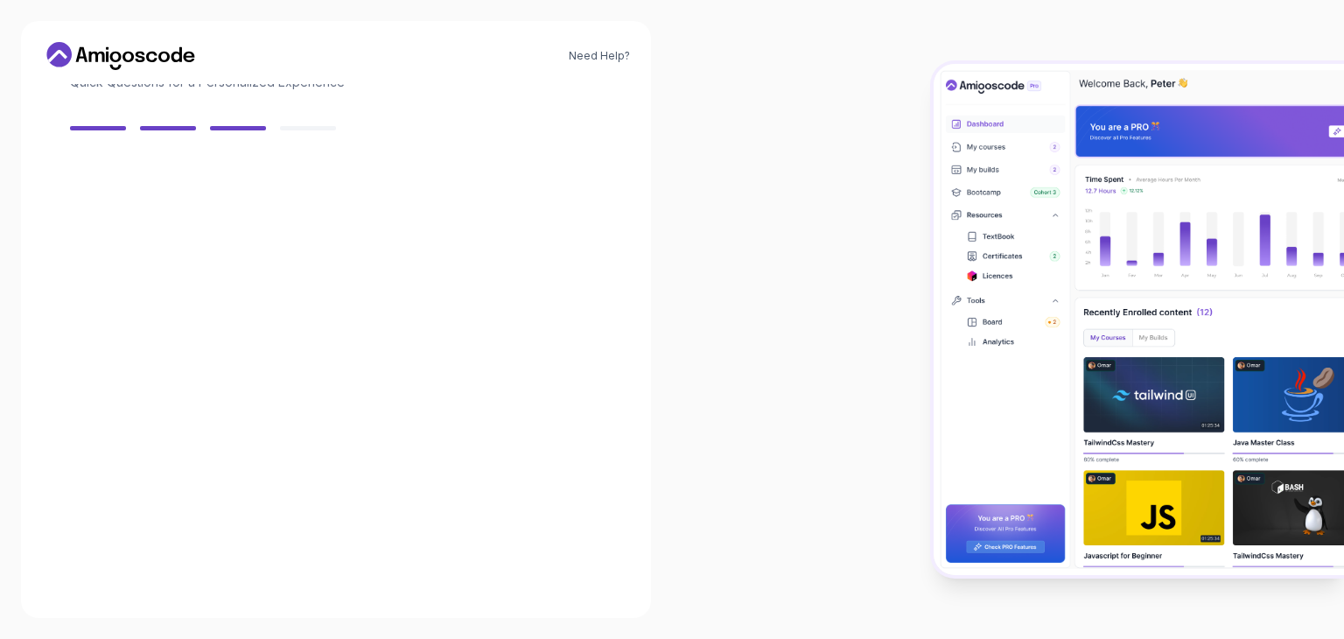
scroll to position [125, 0]
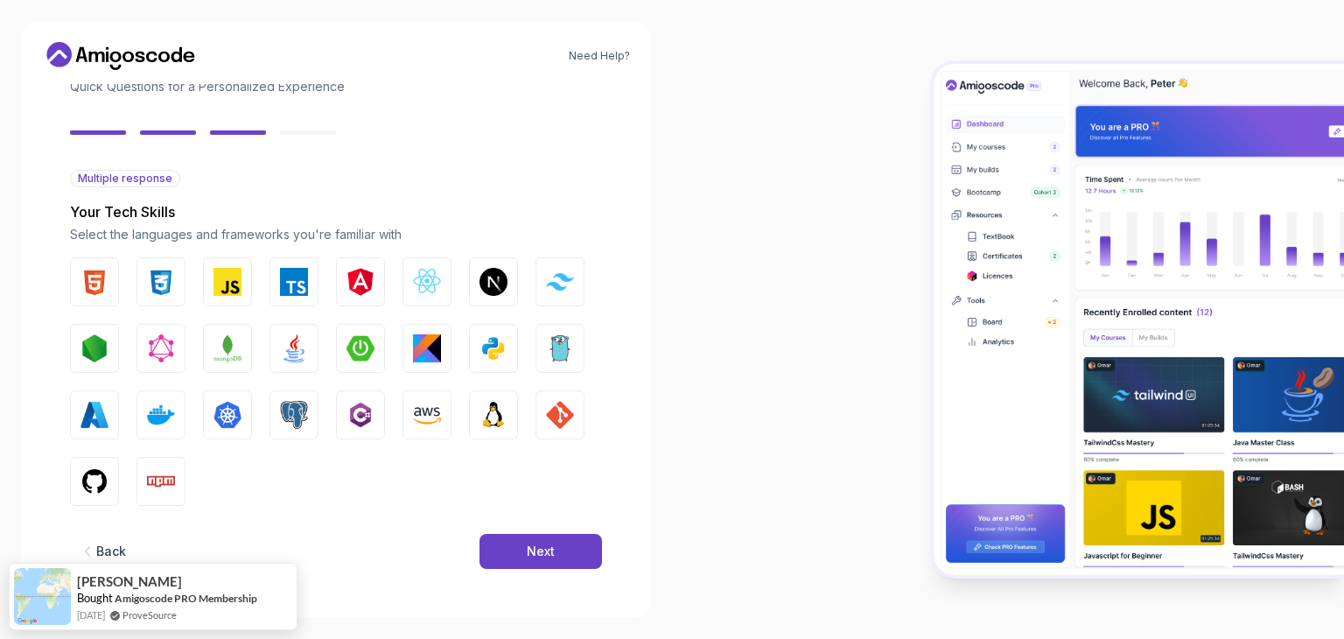
click at [534, 556] on div "Next" at bounding box center [541, 550] width 28 height 17
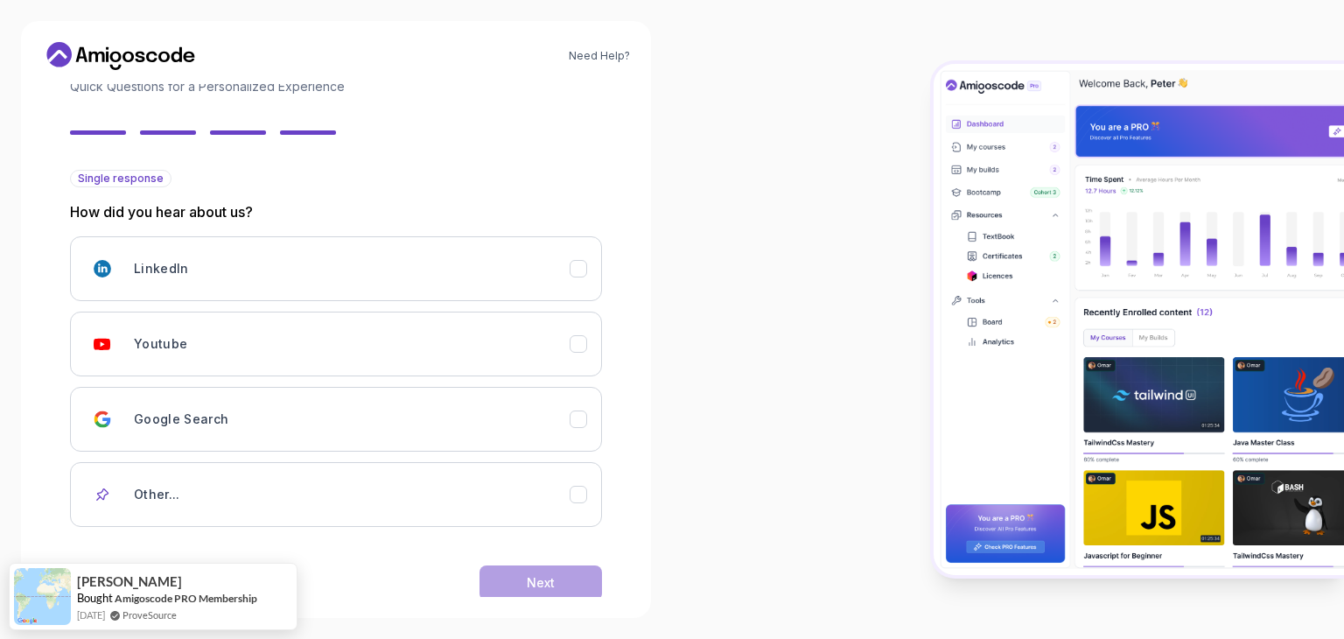
click at [534, 556] on div "Back Next" at bounding box center [336, 582] width 532 height 91
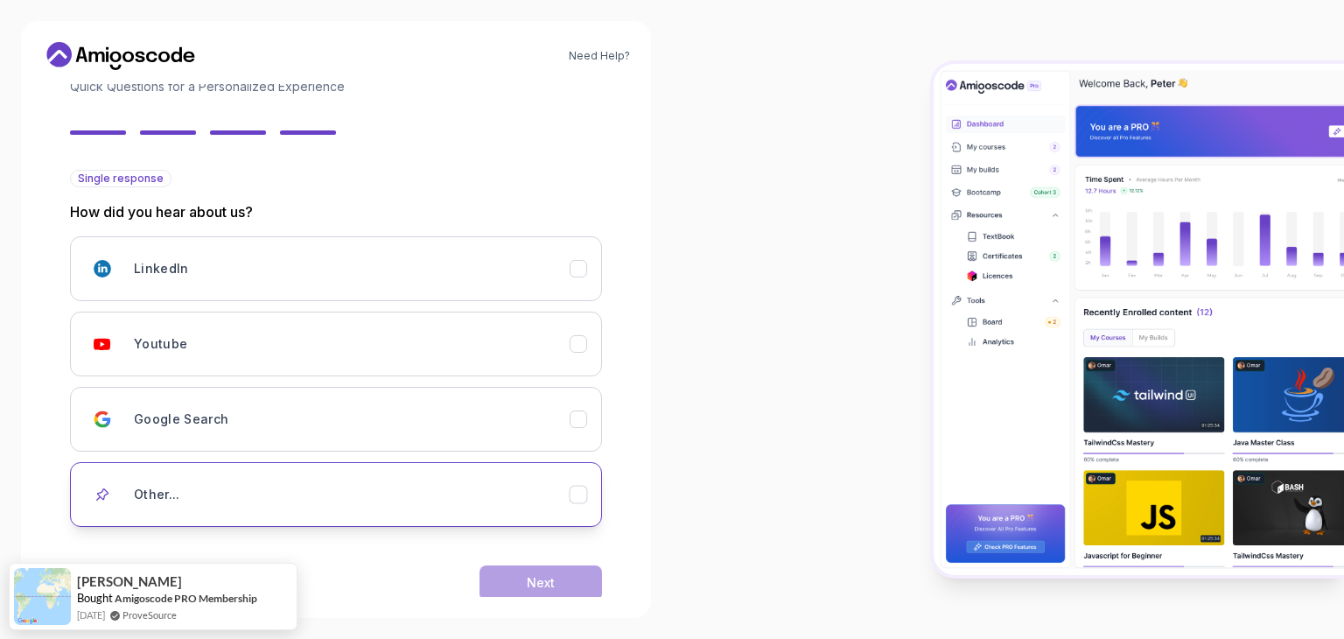
click at [574, 493] on icon "Other..." at bounding box center [578, 494] width 17 height 17
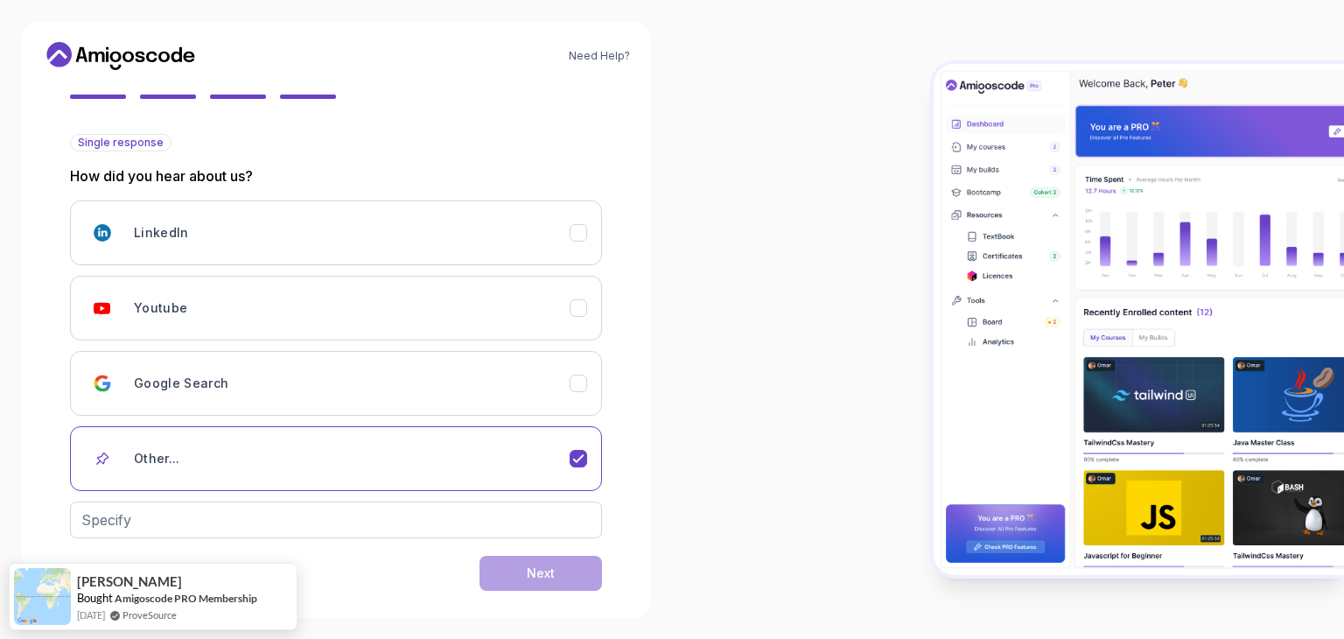
scroll to position [182, 0]
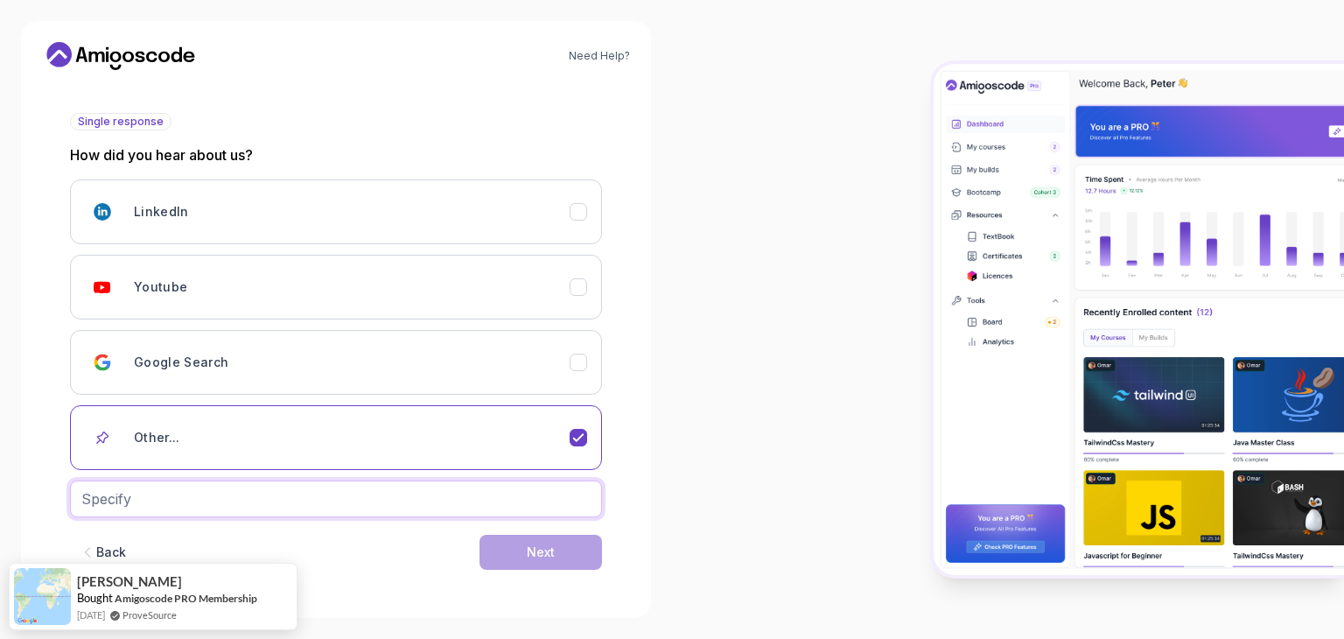
click at [530, 498] on input "text" at bounding box center [336, 498] width 532 height 37
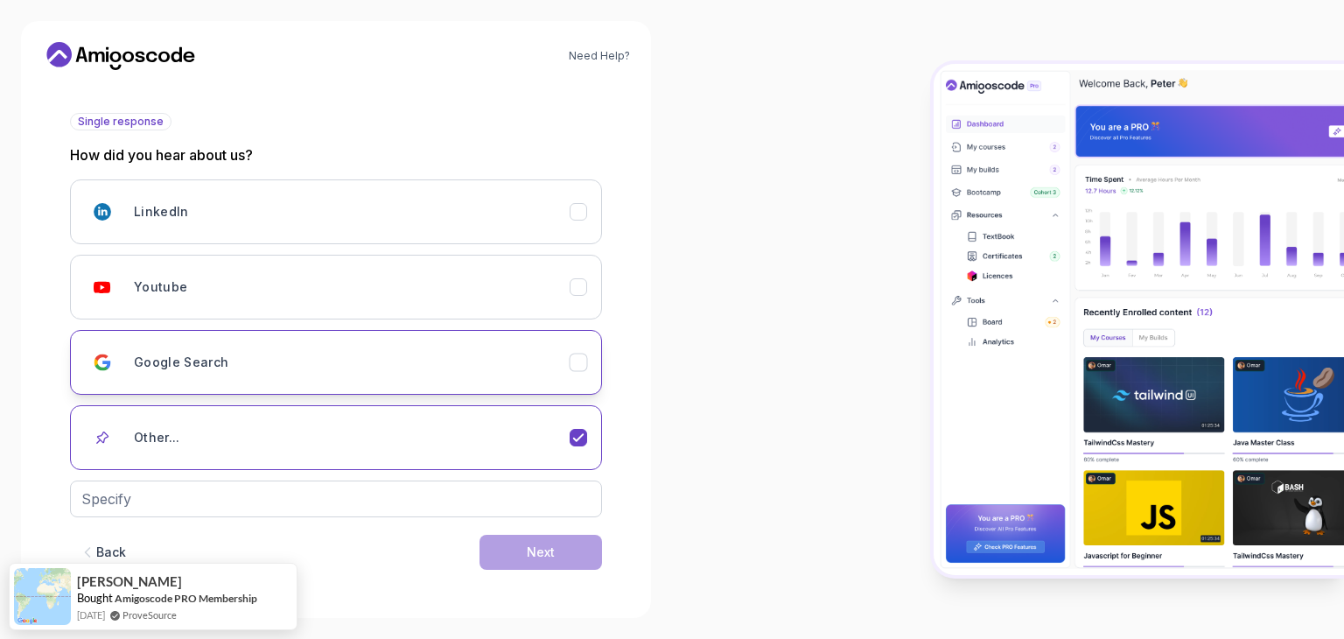
click at [581, 359] on icon "Google Search" at bounding box center [578, 362] width 10 height 7
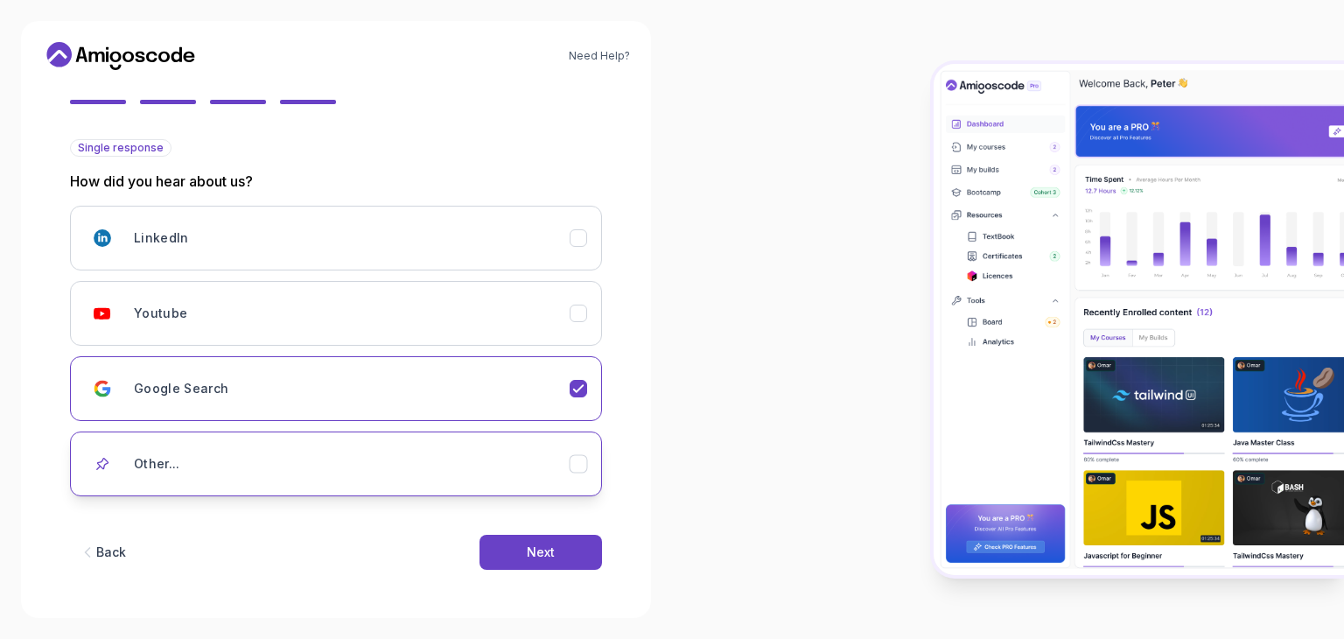
scroll to position [155, 0]
click at [538, 564] on button "Next" at bounding box center [540, 552] width 122 height 35
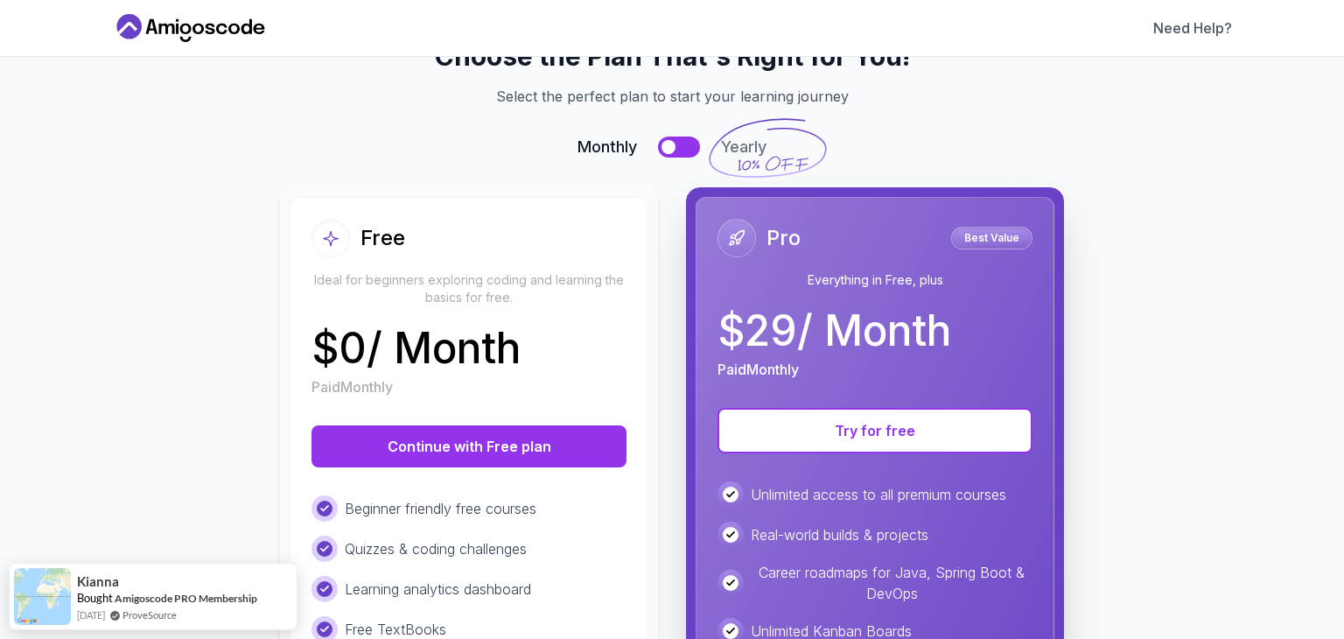
scroll to position [87, 0]
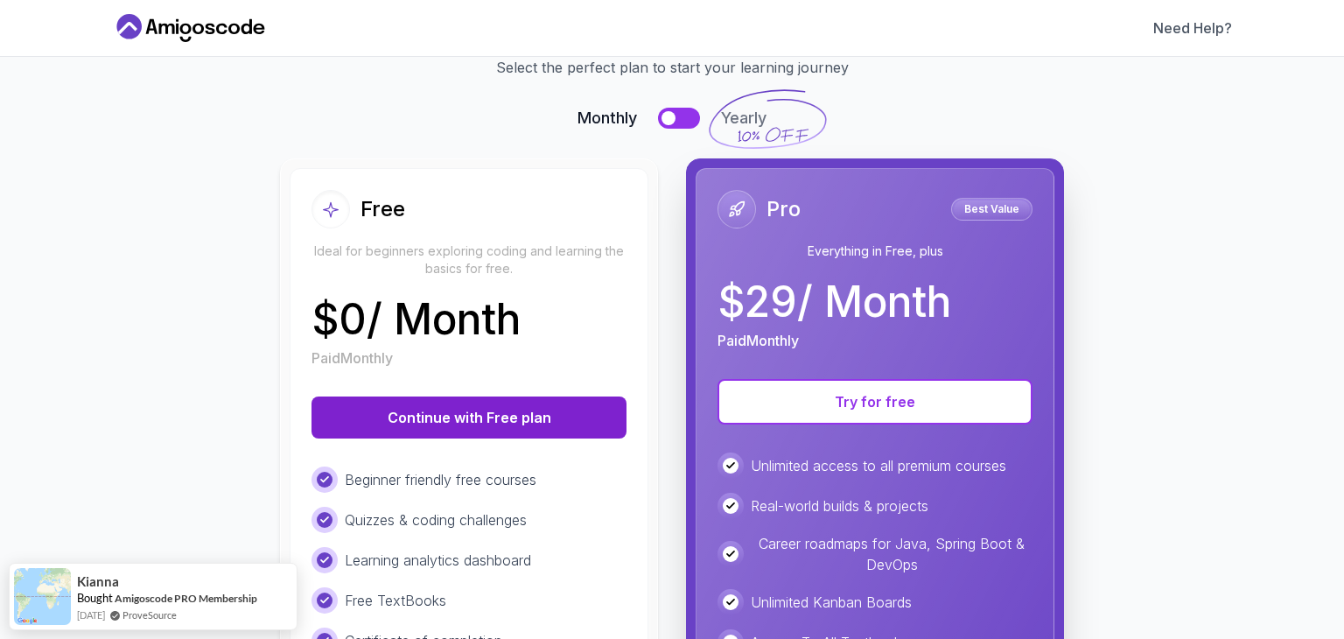
click at [461, 420] on button "Continue with Free plan" at bounding box center [468, 417] width 315 height 42
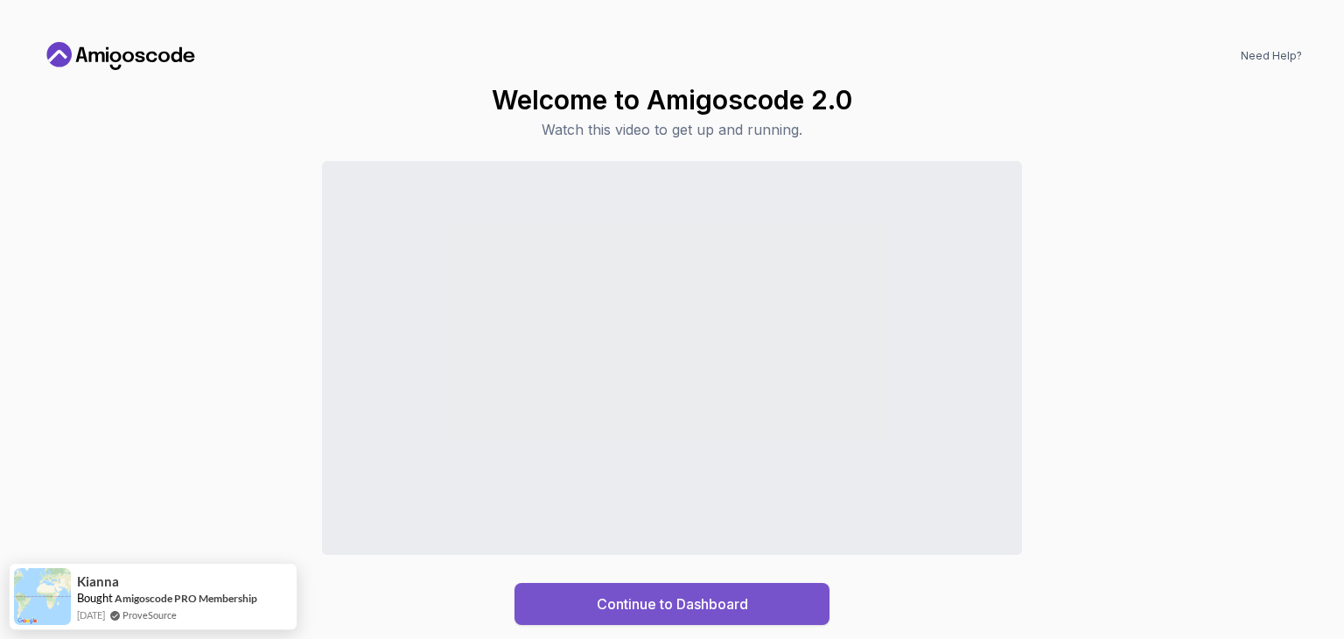
click at [648, 606] on div "Continue to Dashboard" at bounding box center [672, 603] width 151 height 21
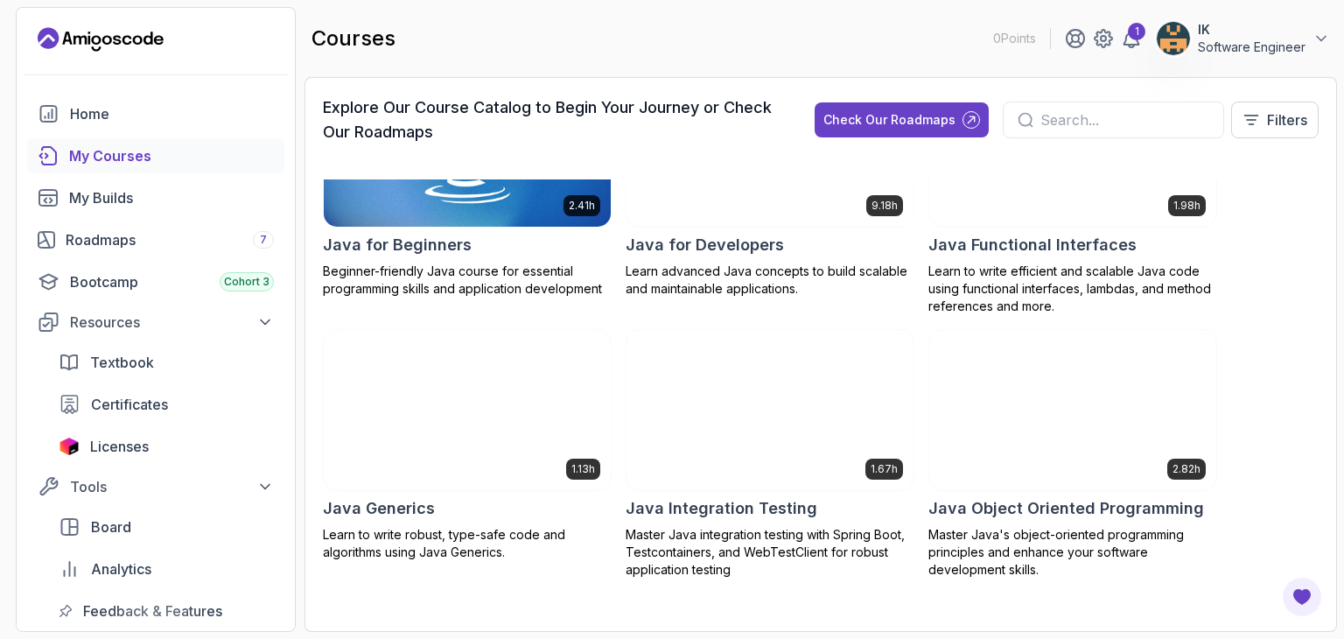
scroll to position [1575, 0]
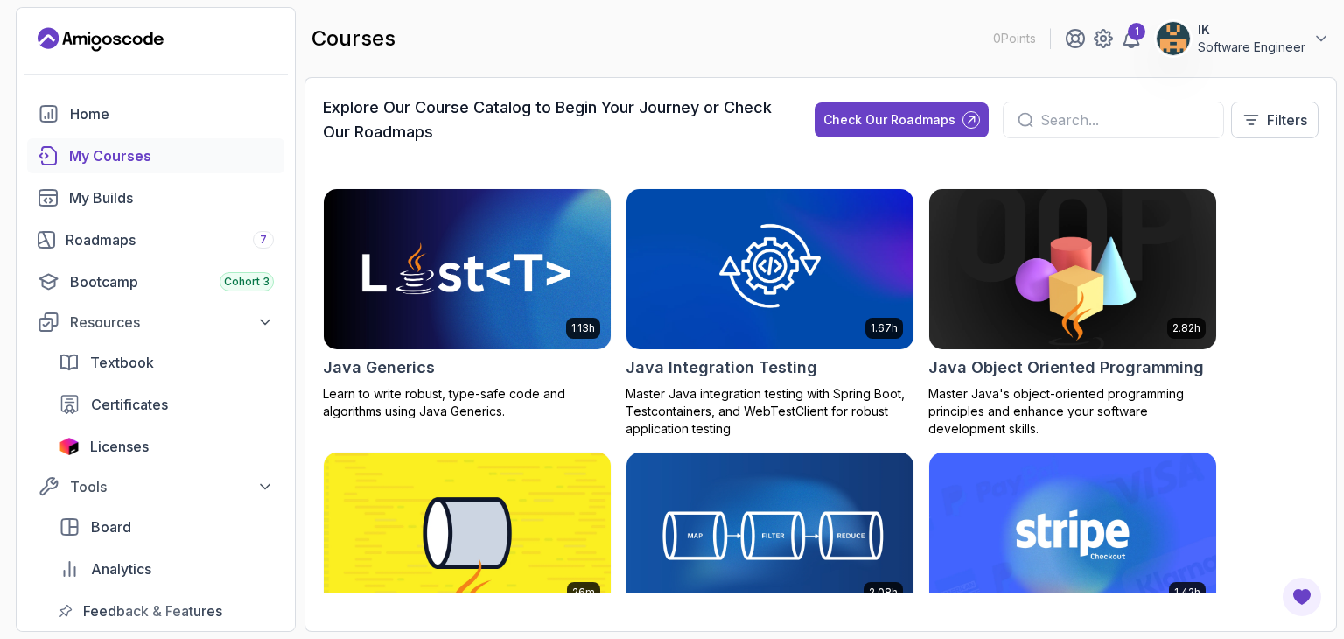
click at [1254, 250] on div "8.31h Advanced Databases Advanced database management with SQL, integrity, and …" at bounding box center [821, 385] width 996 height 413
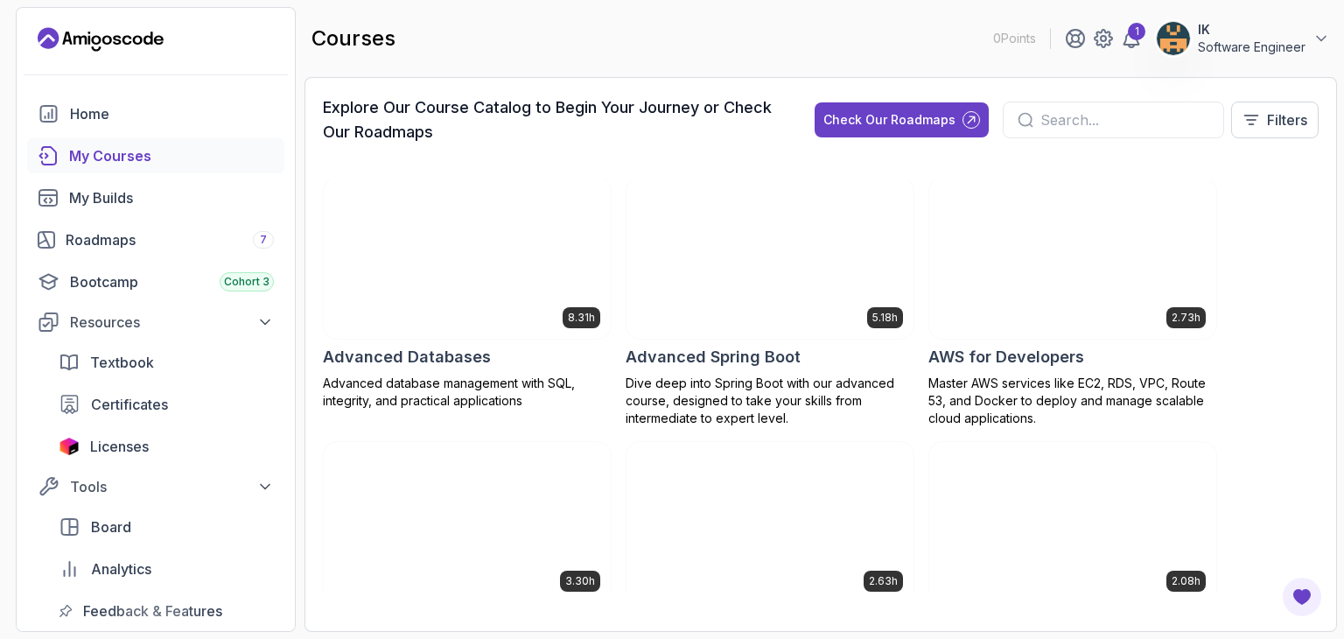
scroll to position [0, 0]
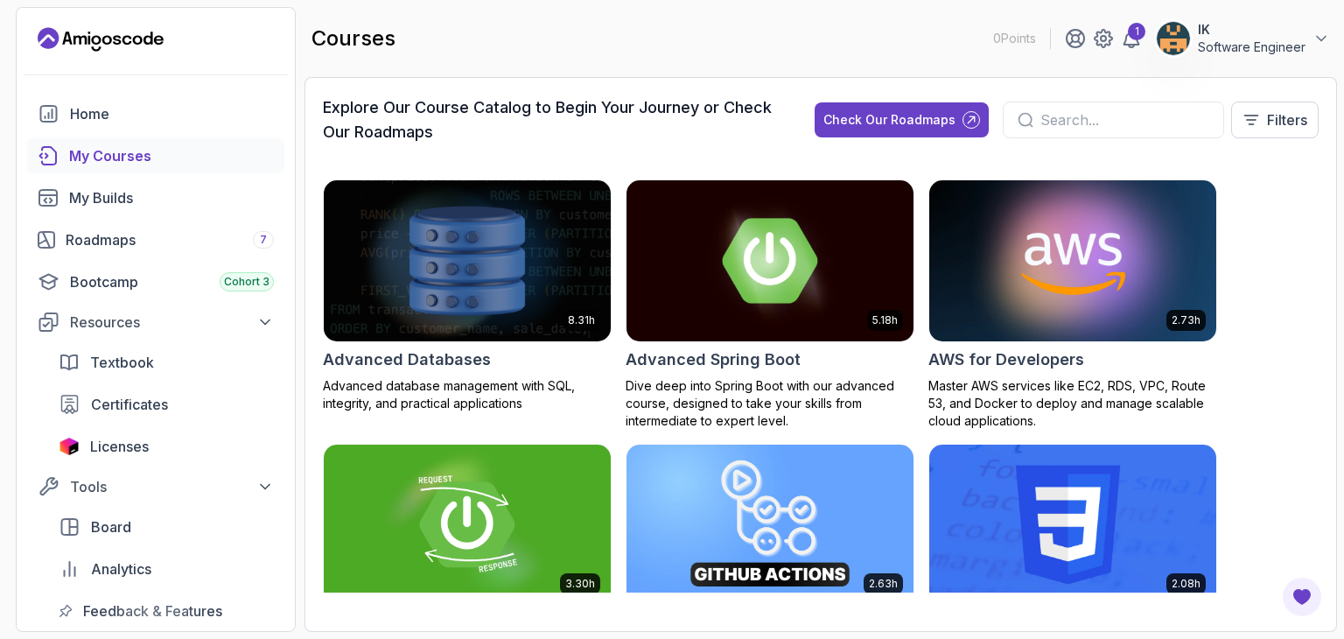
click at [1088, 266] on img at bounding box center [1072, 260] width 301 height 169
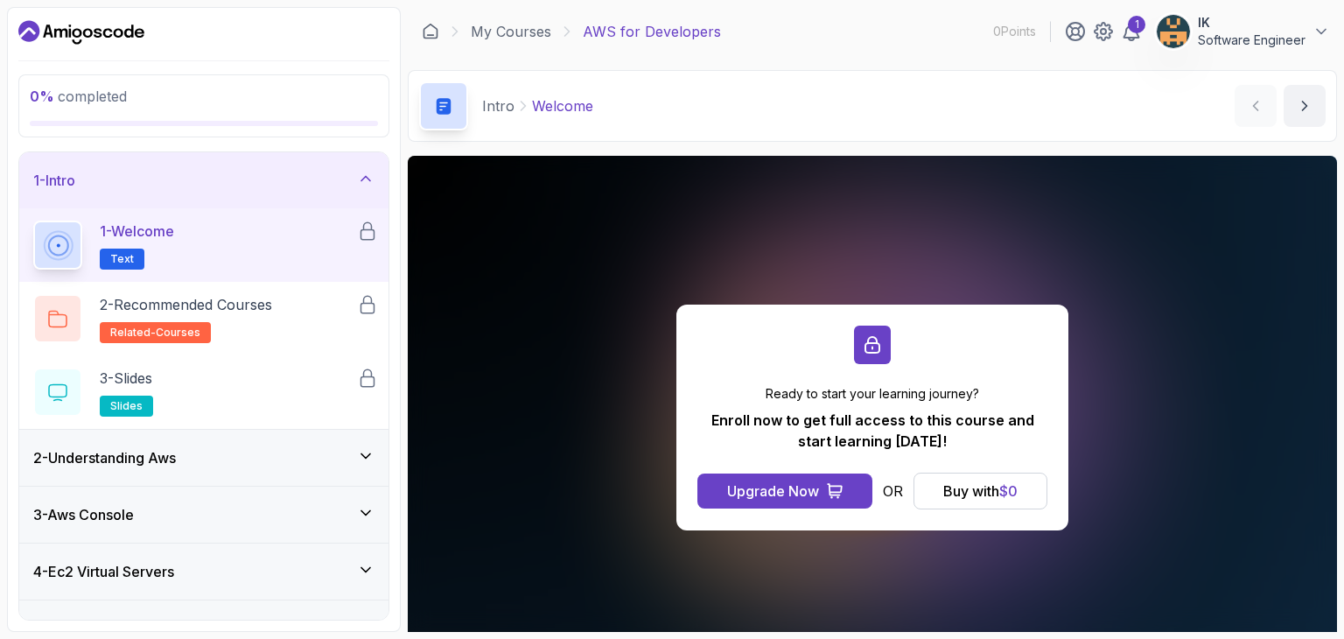
click at [248, 461] on div "2 - Understanding Aws" at bounding box center [203, 457] width 341 height 21
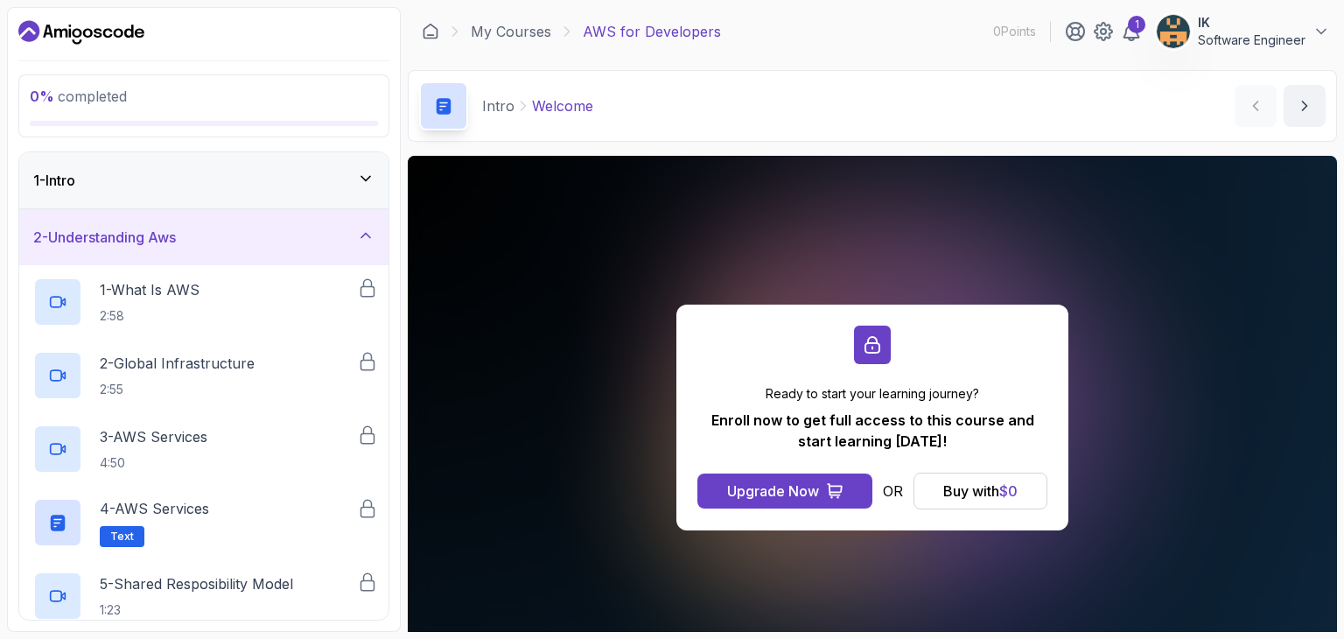
click at [299, 237] on div "2 - Understanding Aws" at bounding box center [203, 237] width 341 height 21
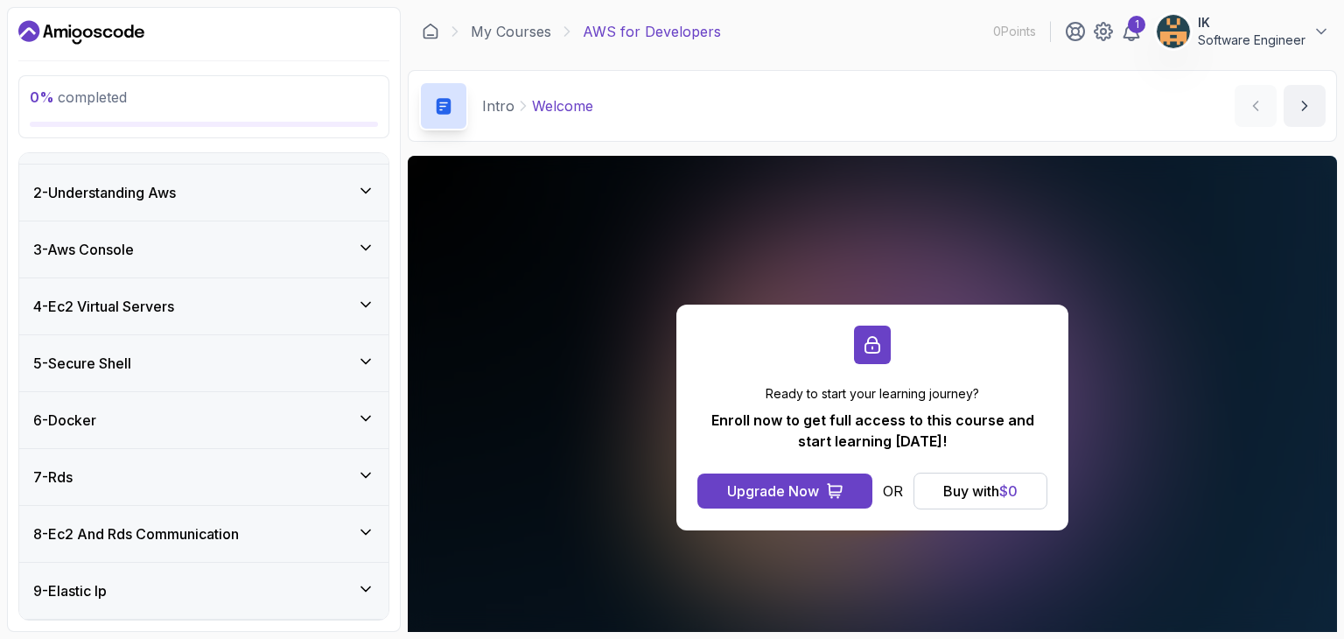
scroll to position [87, 0]
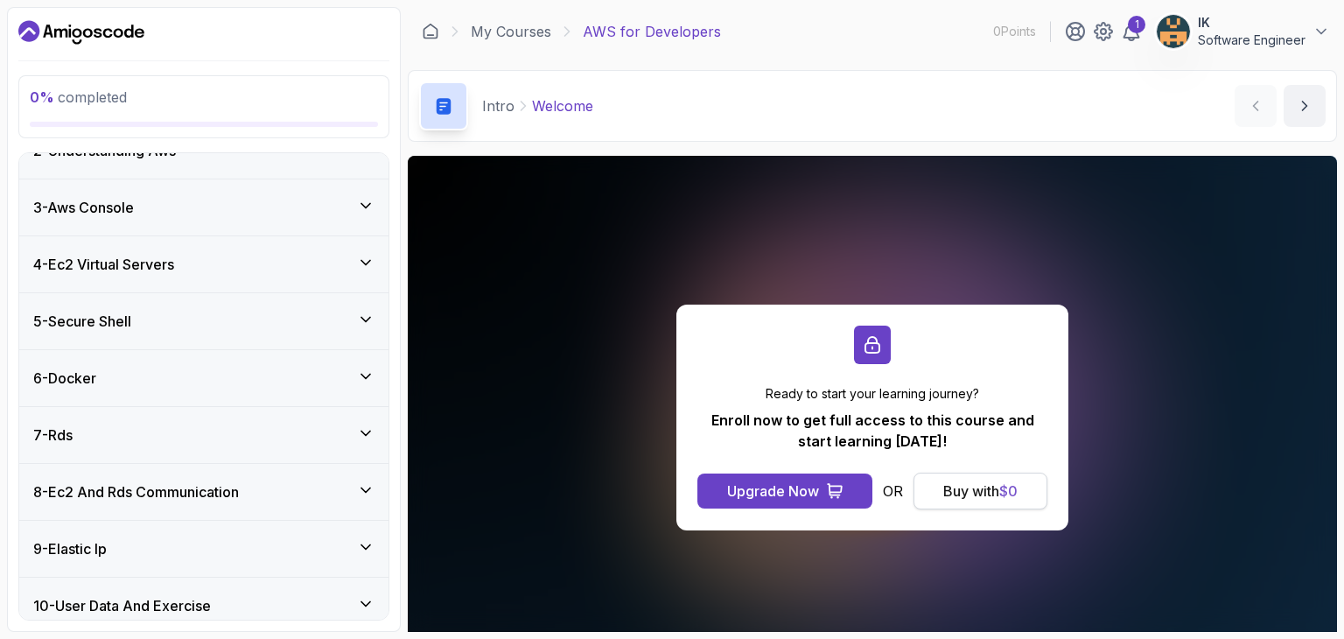
click at [989, 491] on div "Buy with $ 0" at bounding box center [980, 490] width 74 height 21
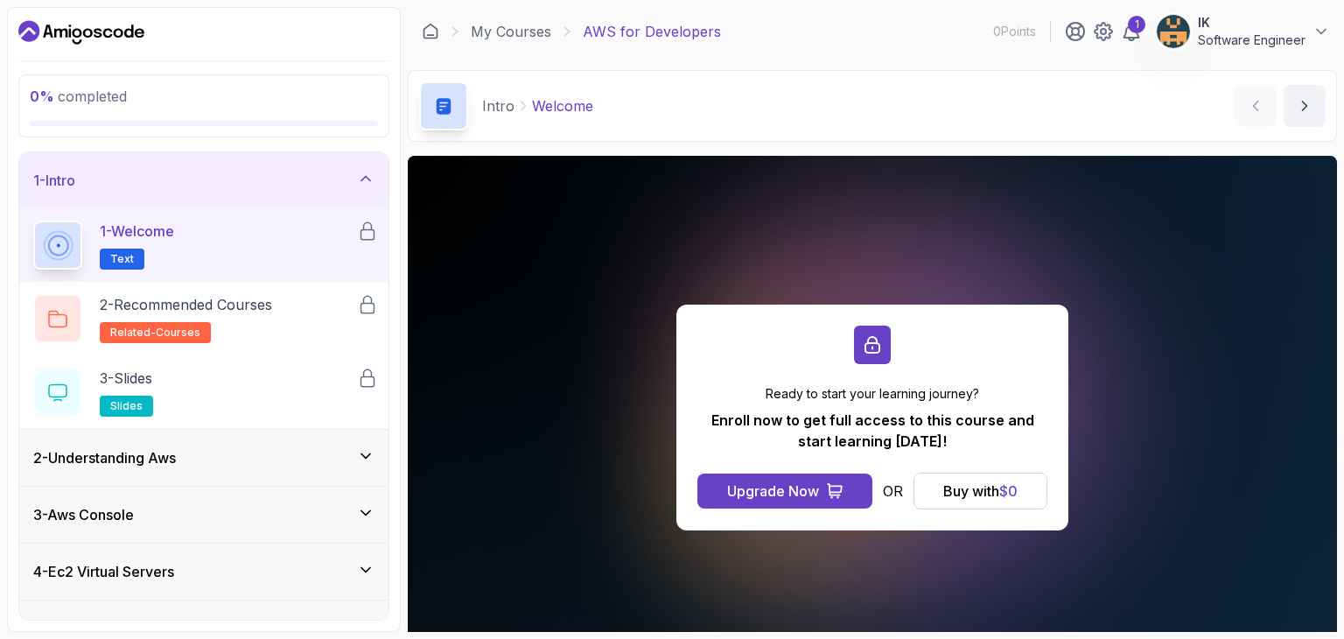
click at [866, 49] on div "My Courses AWS for Developers 0 Points 1 IK Software Engineer" at bounding box center [872, 31] width 929 height 49
click at [518, 32] on link "My Courses" at bounding box center [511, 31] width 80 height 21
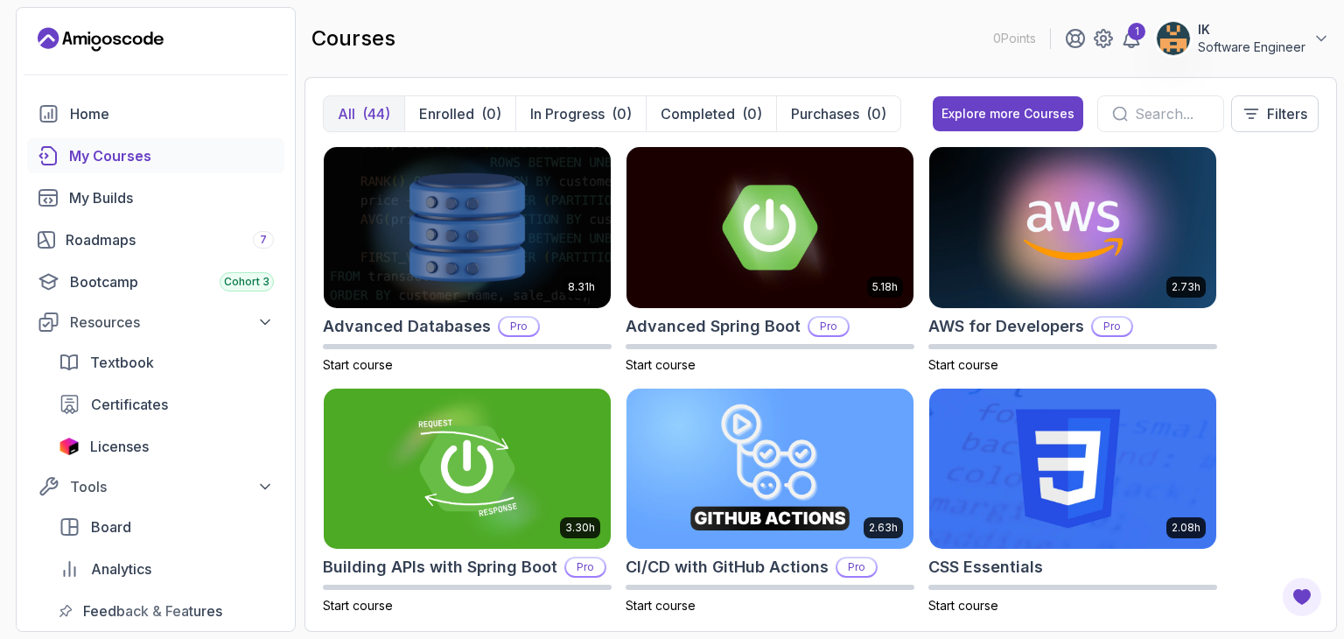
click at [1271, 236] on div "8.31h Advanced Databases Pro Start course 5.18h Advanced Spring Boot Pro Start …" at bounding box center [821, 379] width 996 height 467
click at [1268, 111] on p "Filters" at bounding box center [1287, 113] width 40 height 21
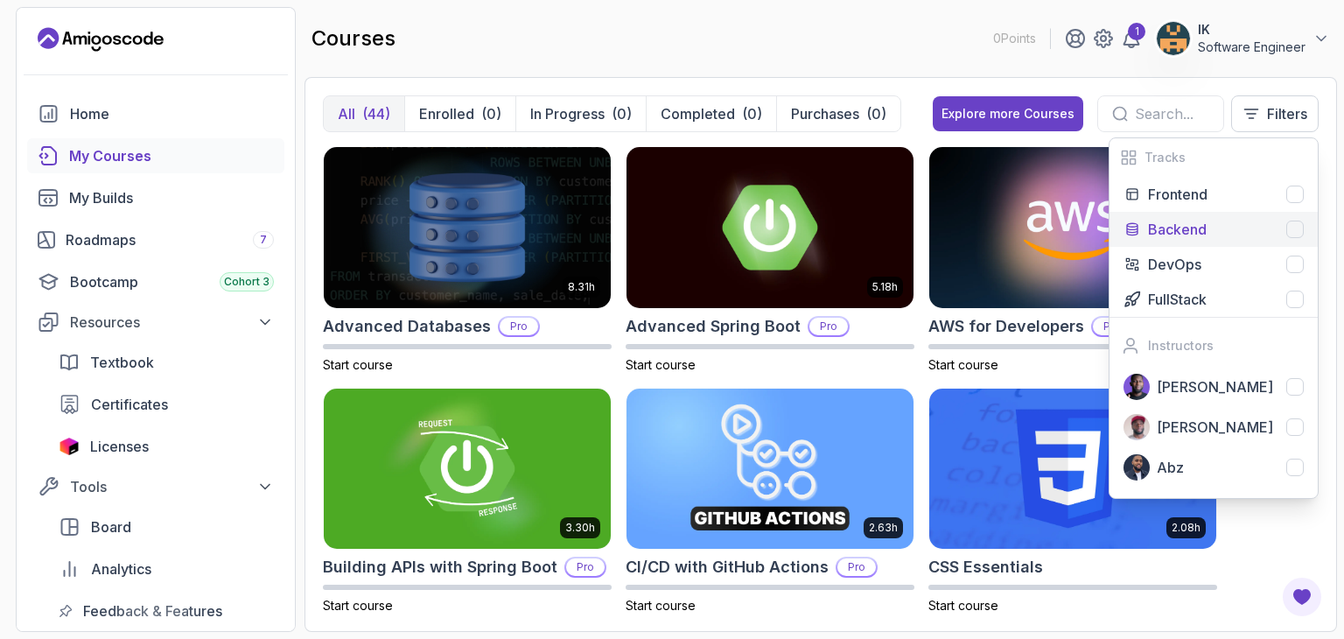
click at [1291, 235] on div at bounding box center [1294, 228] width 17 height 17
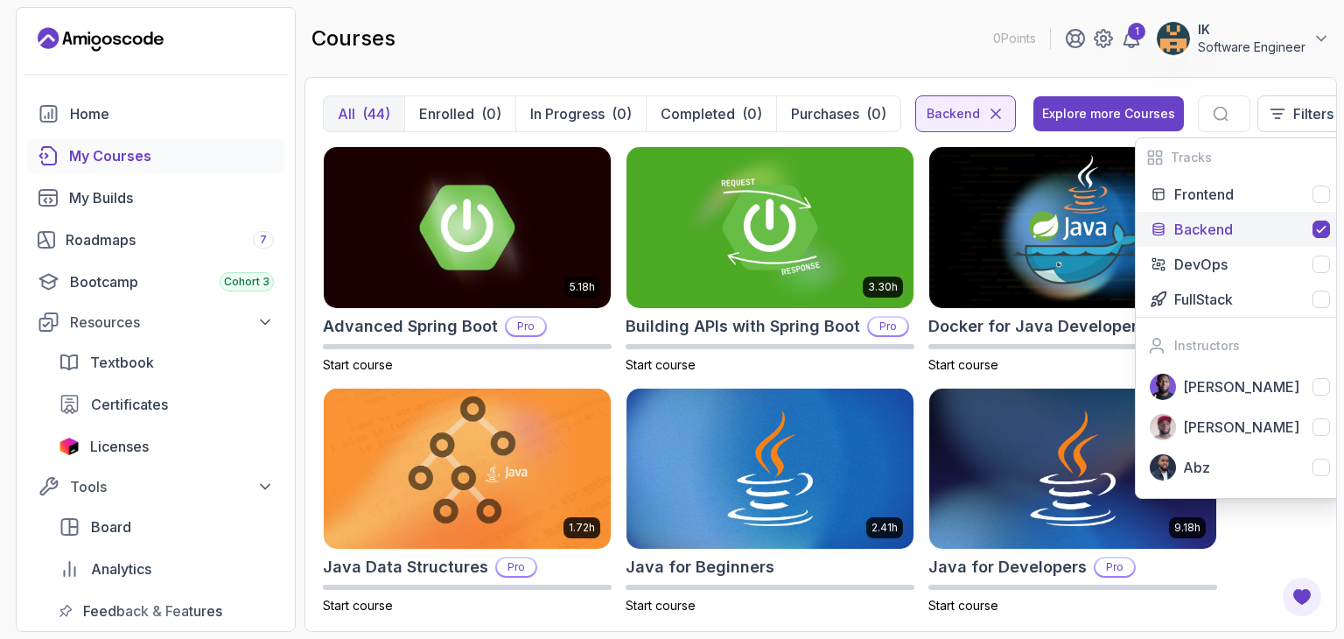
click at [854, 33] on div "courses 0 Points 1 IK Software Engineer" at bounding box center [820, 38] width 1032 height 63
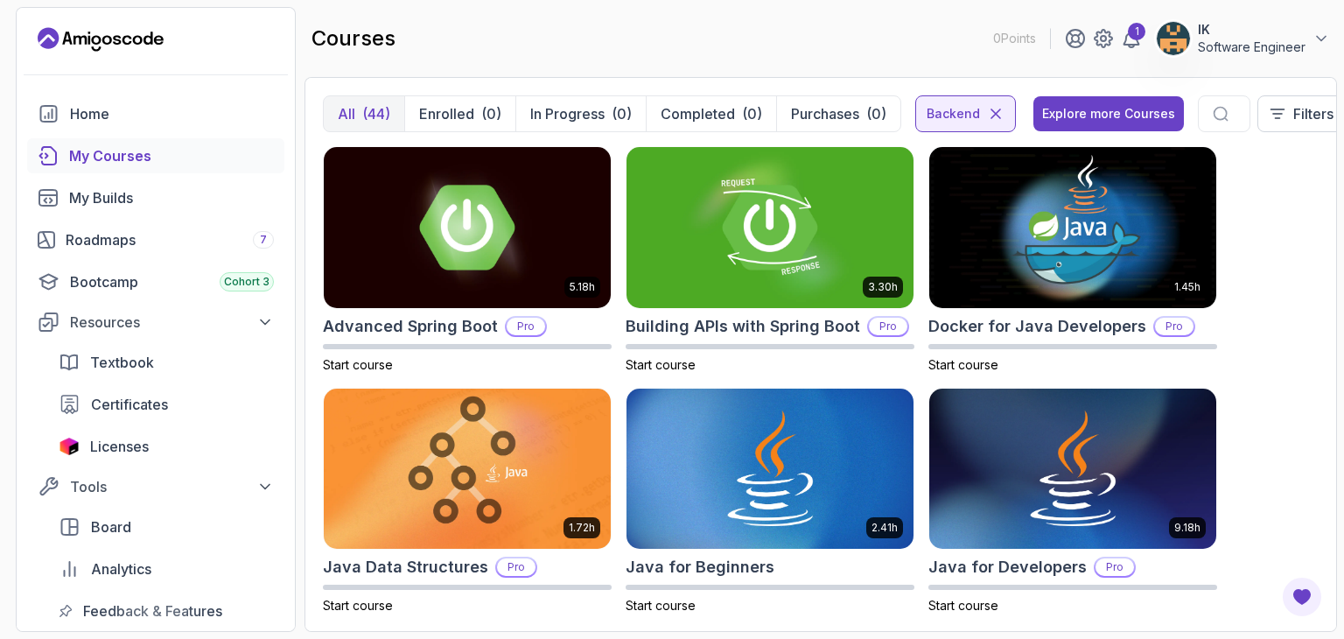
click at [1272, 263] on div "5.18h Advanced Spring Boot Pro Start course 3.30h Building APIs with Spring Boo…" at bounding box center [821, 379] width 996 height 467
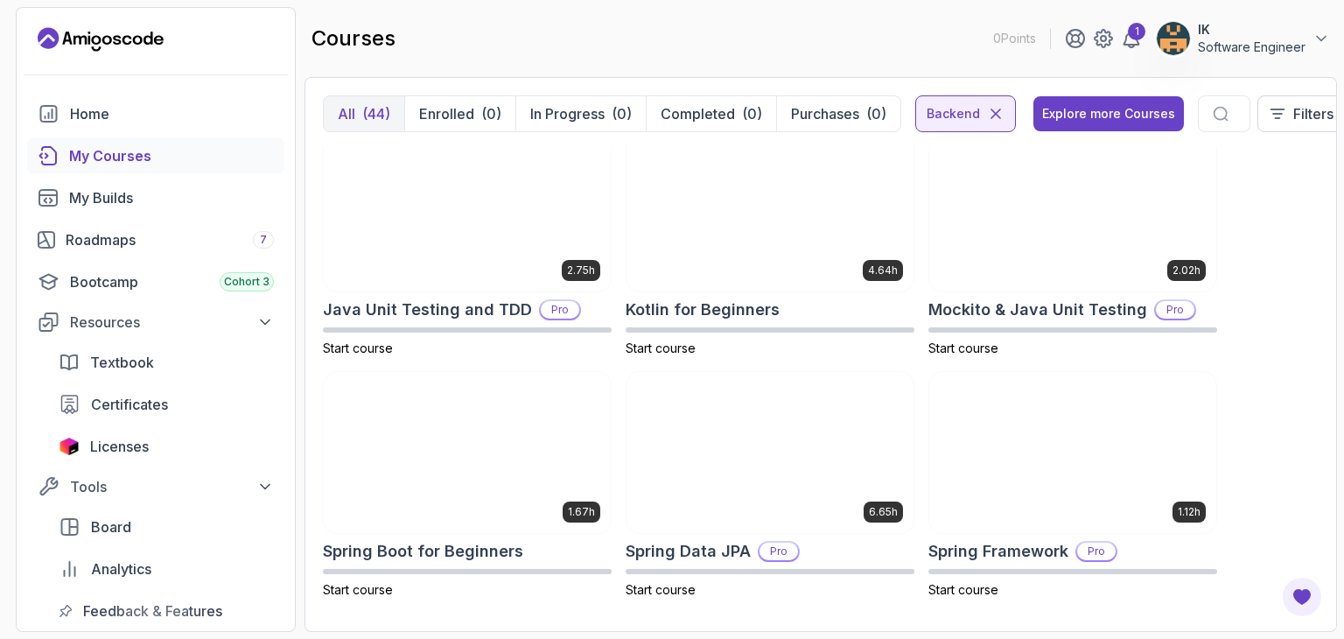
scroll to position [986, 0]
